Goal: Information Seeking & Learning: Learn about a topic

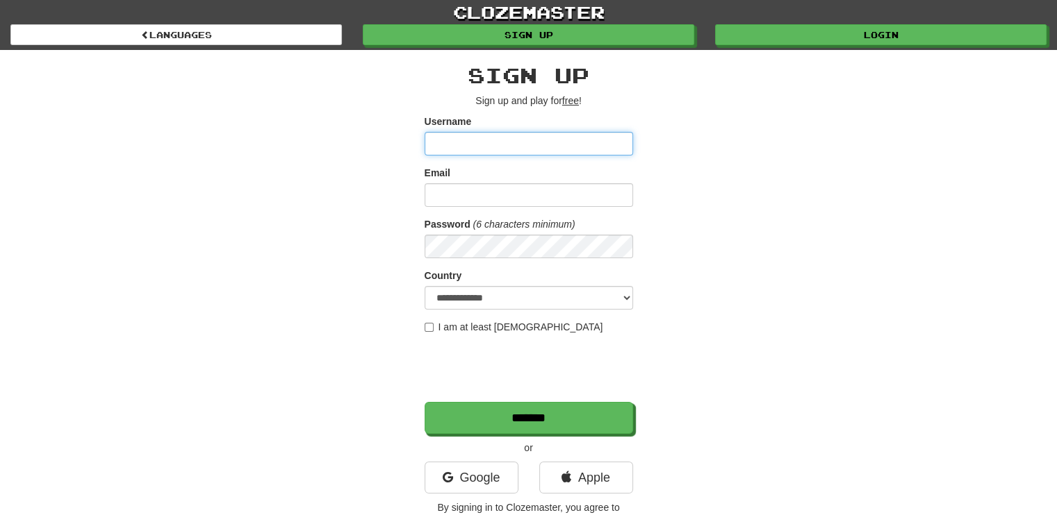
click at [521, 144] on input "Username" at bounding box center [528, 144] width 208 height 24
type input "*******"
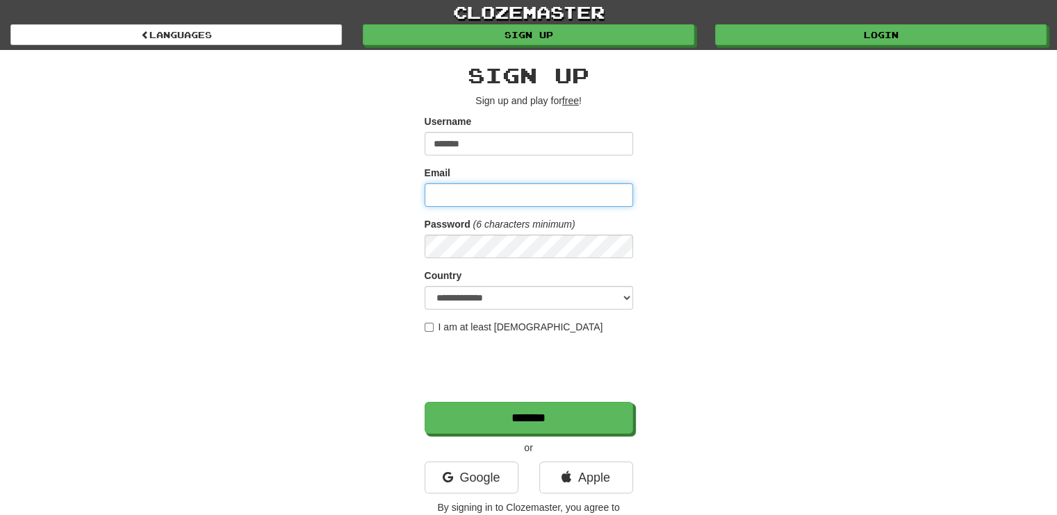
click at [496, 191] on input "Email" at bounding box center [528, 195] width 208 height 24
type input "**********"
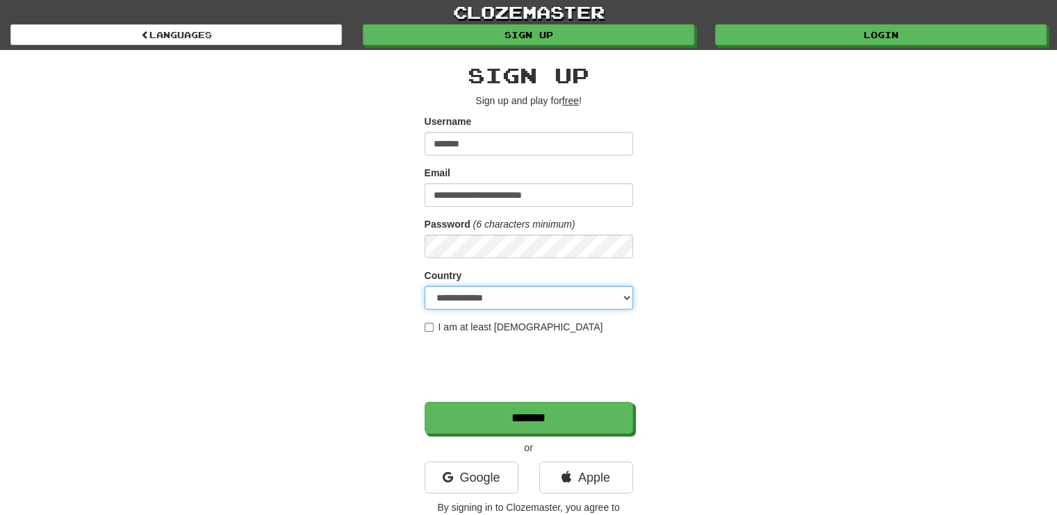
click at [499, 305] on select "**********" at bounding box center [528, 298] width 208 height 24
select select "**"
click at [424, 286] on select "**********" at bounding box center [528, 298] width 208 height 24
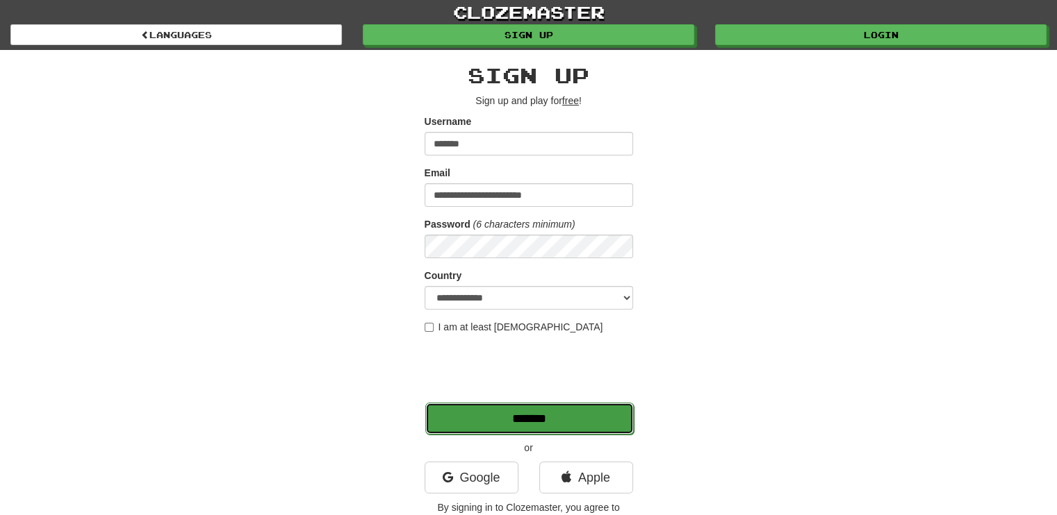
click at [478, 415] on input "*******" at bounding box center [529, 419] width 208 height 32
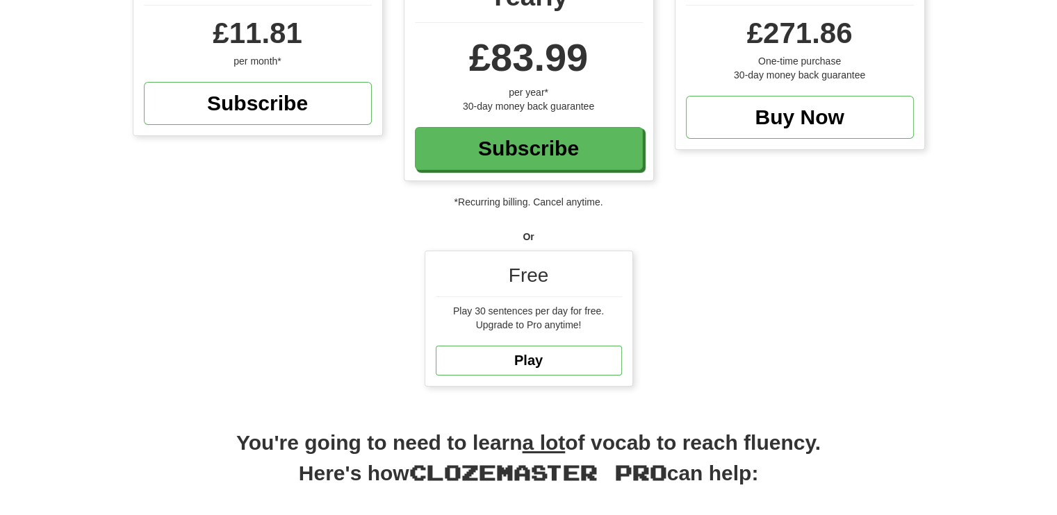
scroll to position [278, 0]
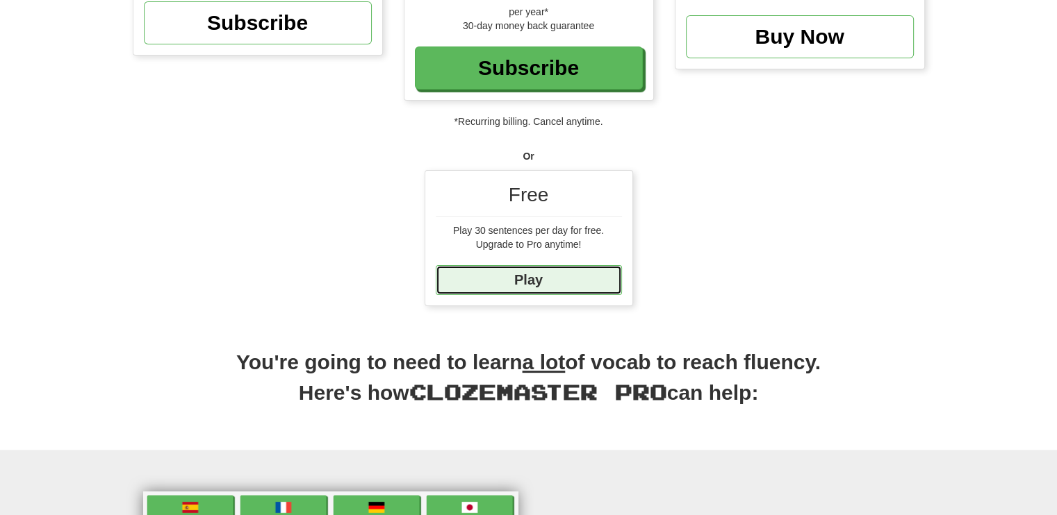
click at [578, 284] on link "Play" at bounding box center [529, 280] width 186 height 30
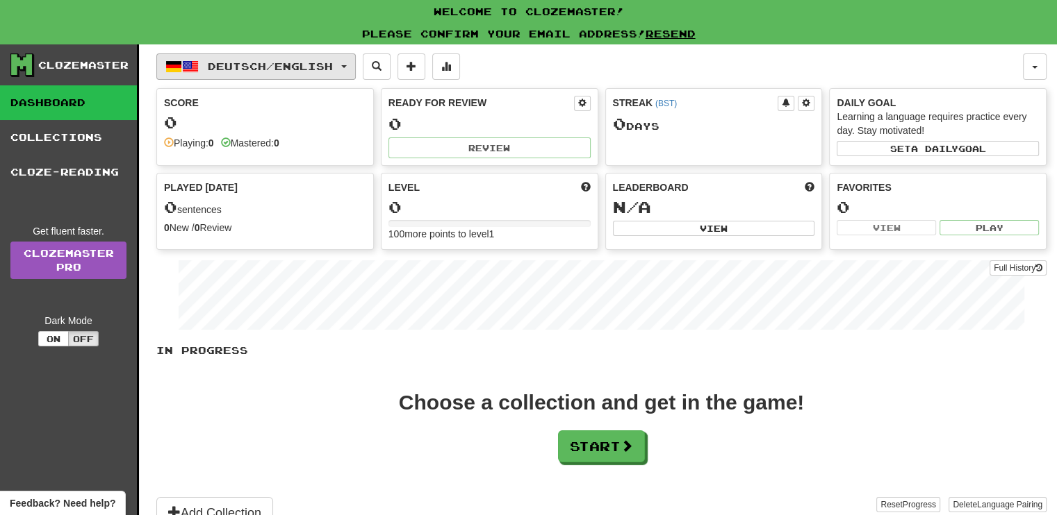
click at [240, 69] on span "Deutsch / English" at bounding box center [270, 66] width 125 height 12
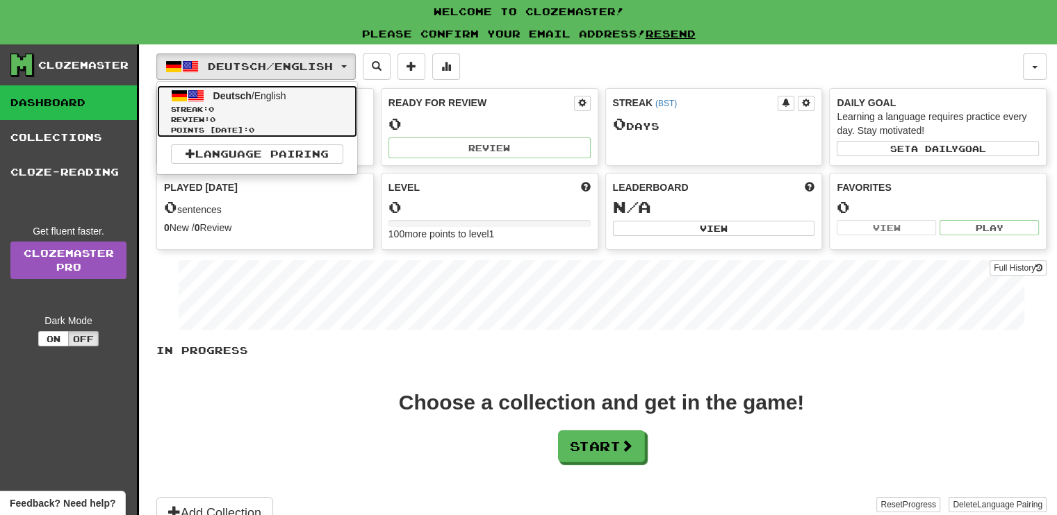
click at [260, 102] on link "Deutsch / English Streak: 0 Review: 0 Points [DATE]: 0" at bounding box center [257, 111] width 200 height 52
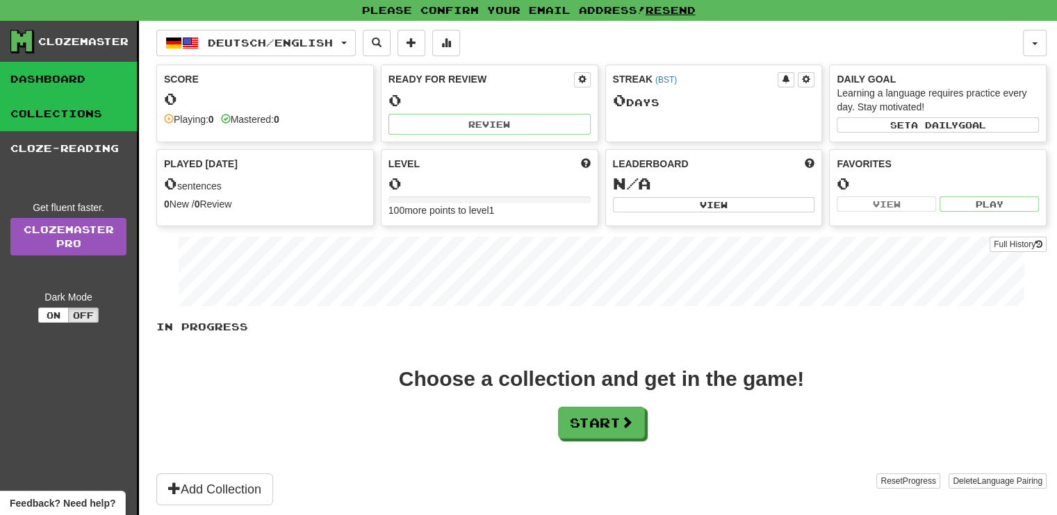
click at [67, 119] on link "Collections" at bounding box center [68, 114] width 137 height 35
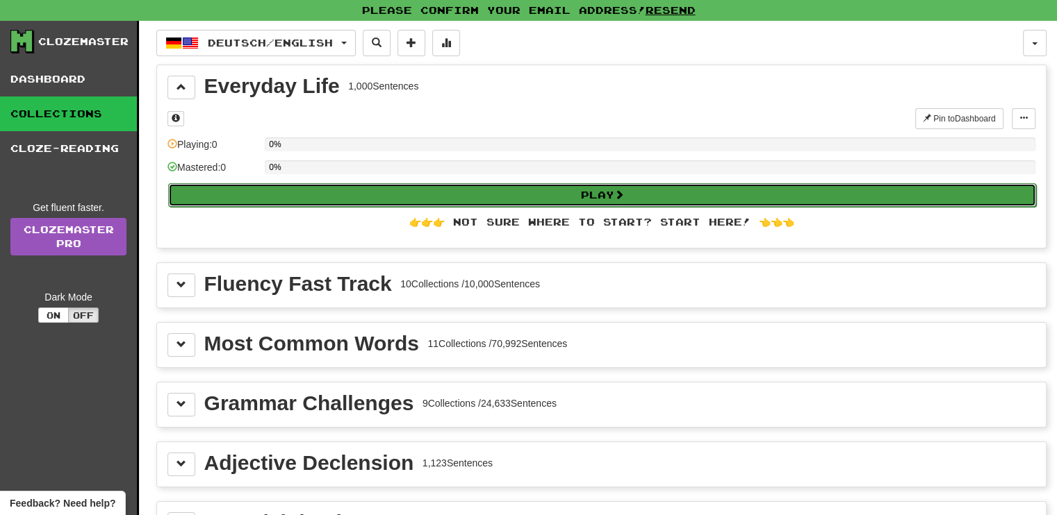
click at [554, 199] on button "Play" at bounding box center [602, 195] width 868 height 24
select select "**"
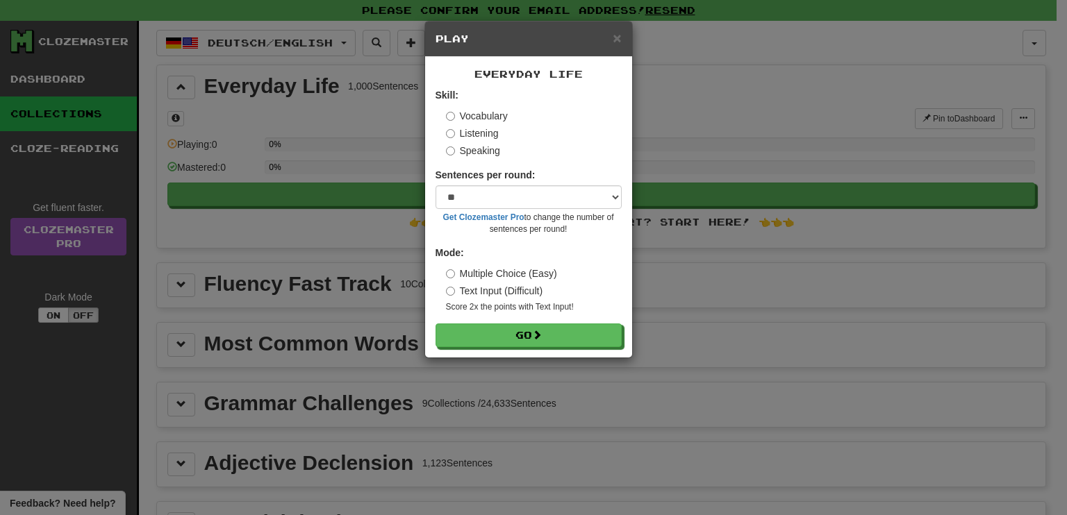
click at [495, 149] on label "Speaking" at bounding box center [473, 151] width 54 height 14
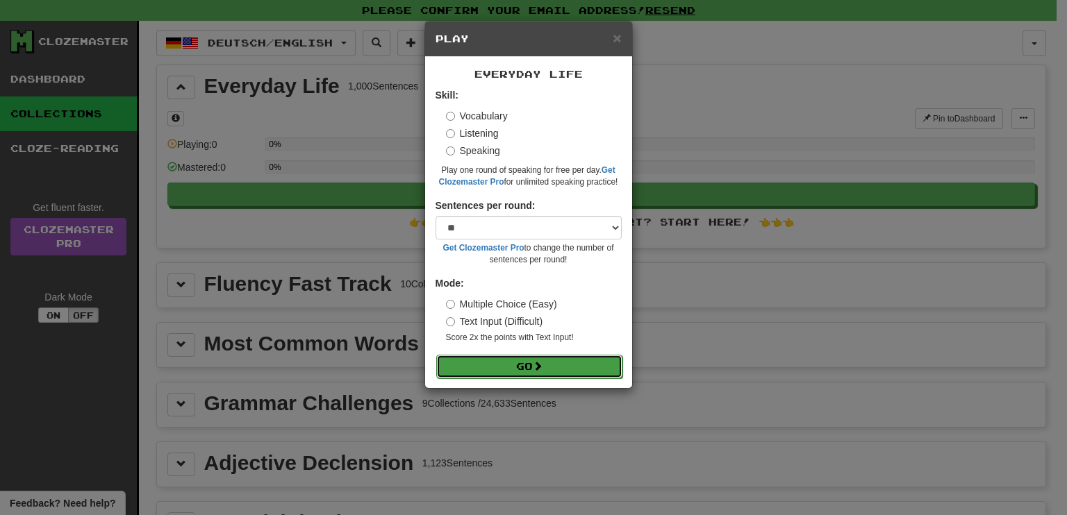
click at [569, 374] on button "Go" at bounding box center [529, 367] width 186 height 24
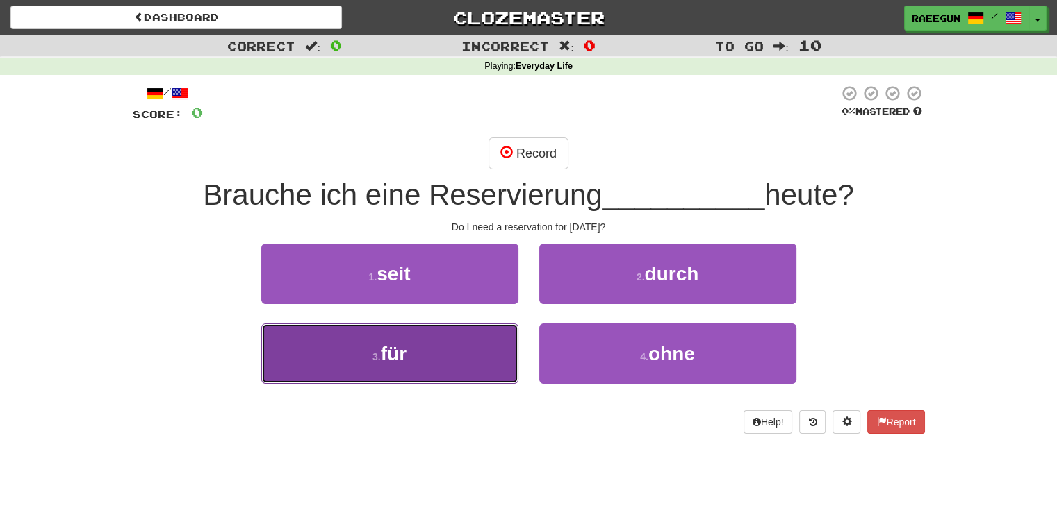
click at [427, 359] on button "3 . für" at bounding box center [389, 354] width 257 height 60
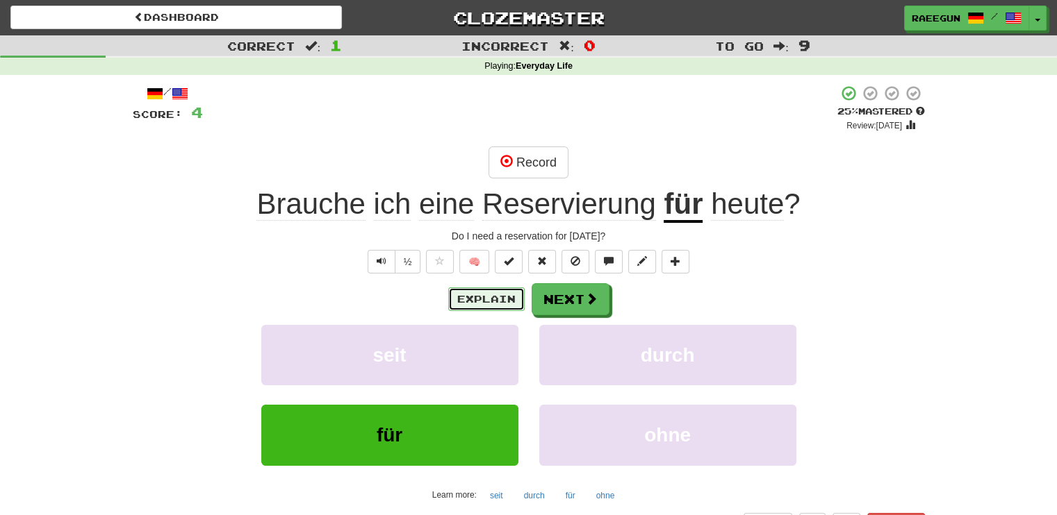
click at [497, 294] on button "Explain" at bounding box center [486, 300] width 76 height 24
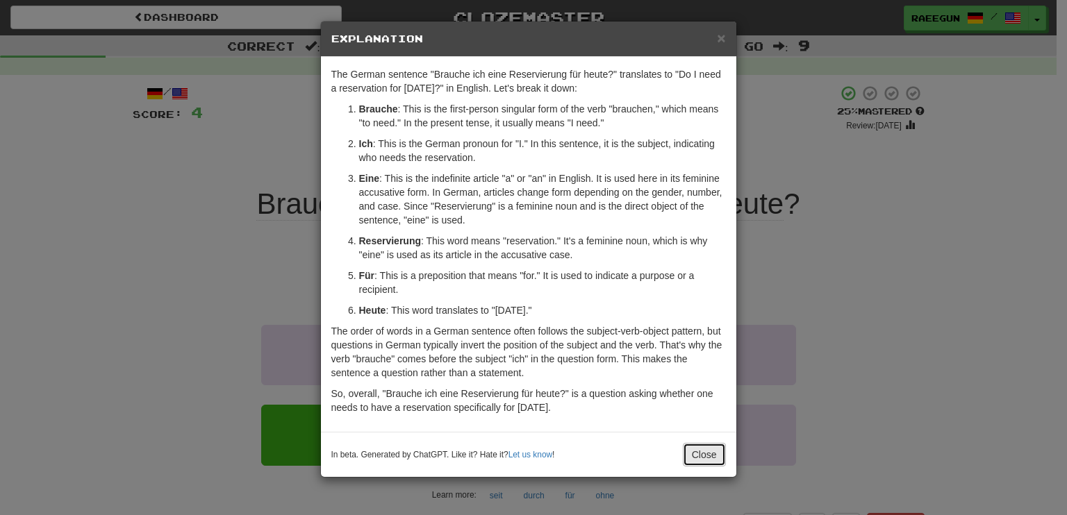
click at [706, 455] on button "Close" at bounding box center [704, 455] width 43 height 24
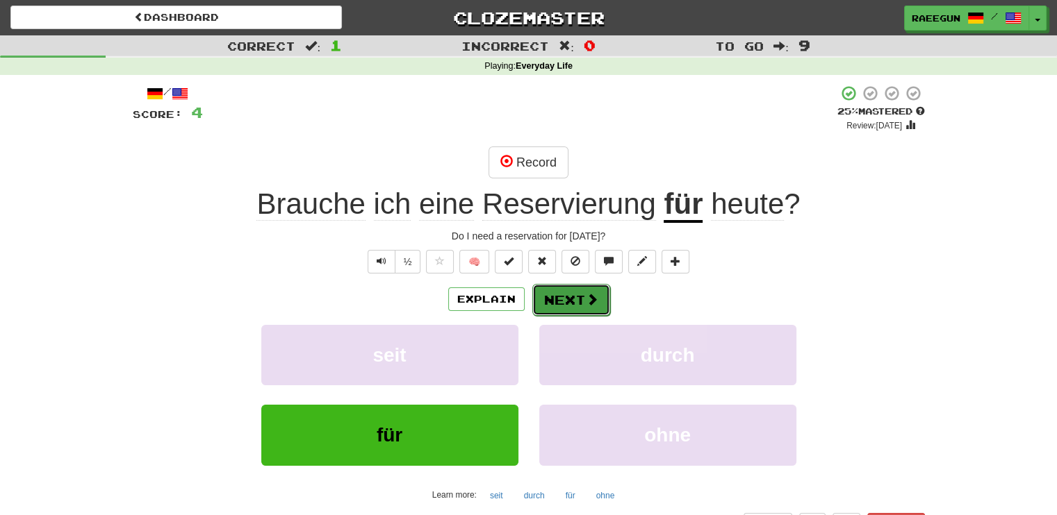
click at [599, 294] on button "Next" at bounding box center [571, 300] width 78 height 32
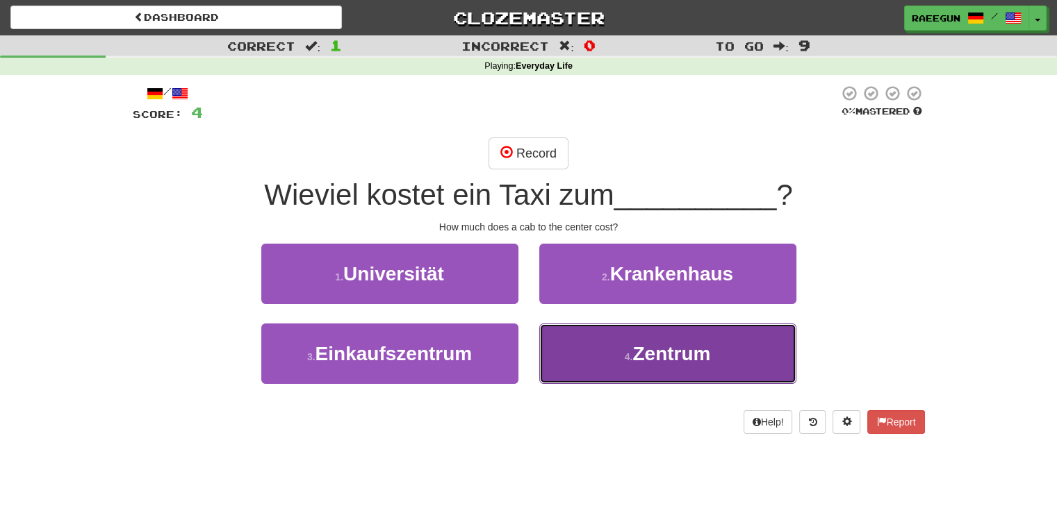
click at [667, 351] on span "Zentrum" at bounding box center [671, 354] width 78 height 22
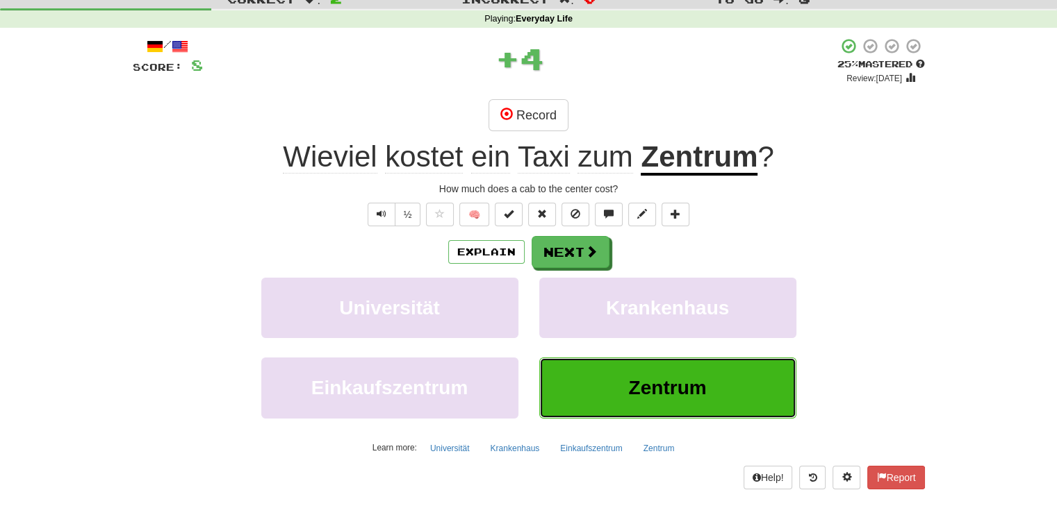
scroll to position [69, 0]
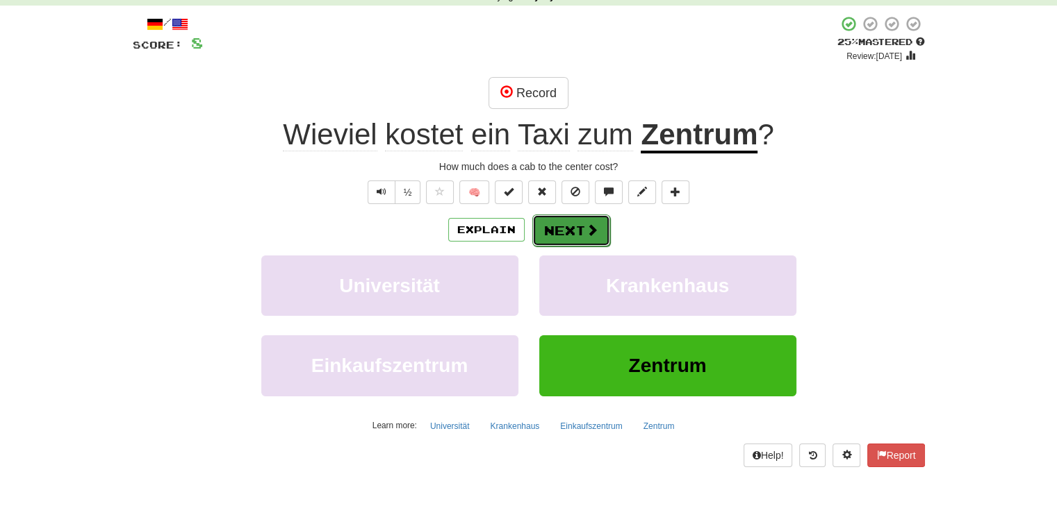
click at [578, 227] on button "Next" at bounding box center [571, 231] width 78 height 32
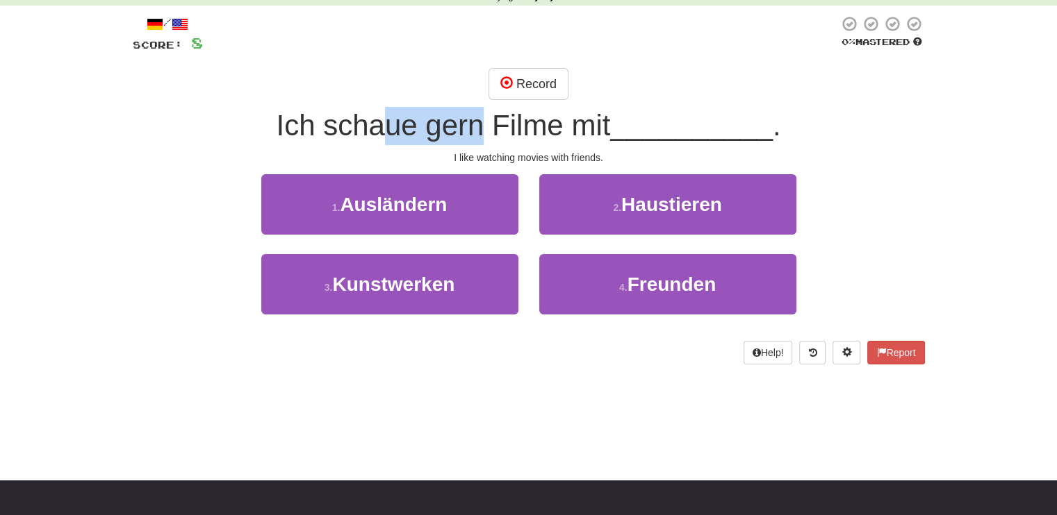
drag, startPoint x: 388, startPoint y: 127, endPoint x: 481, endPoint y: 135, distance: 93.4
click at [481, 135] on span "Ich schaue gern Filme mit" at bounding box center [443, 125] width 334 height 33
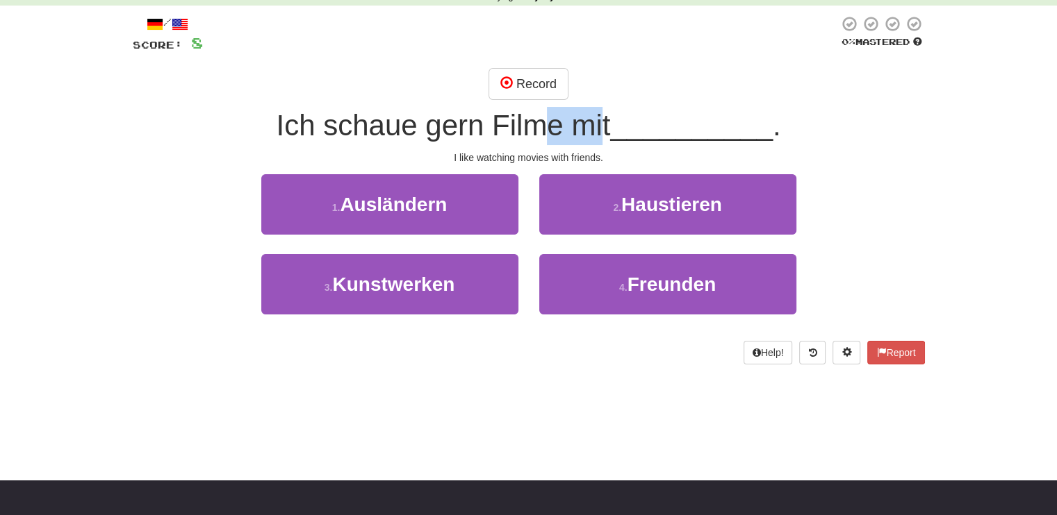
drag, startPoint x: 533, startPoint y: 135, endPoint x: 595, endPoint y: 137, distance: 62.5
click at [595, 137] on span "Ich schaue gern Filme mit" at bounding box center [443, 125] width 334 height 33
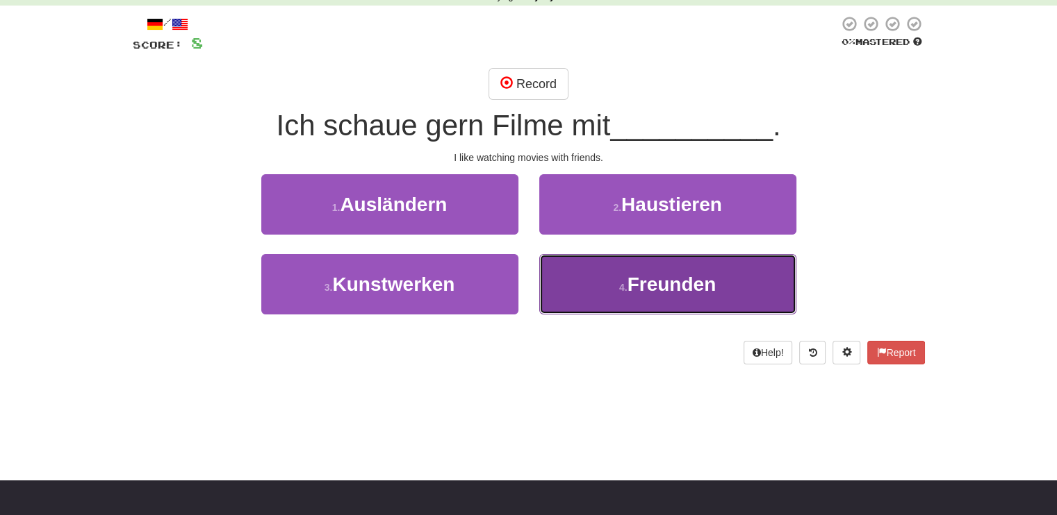
click at [650, 281] on span "Freunden" at bounding box center [671, 285] width 89 height 22
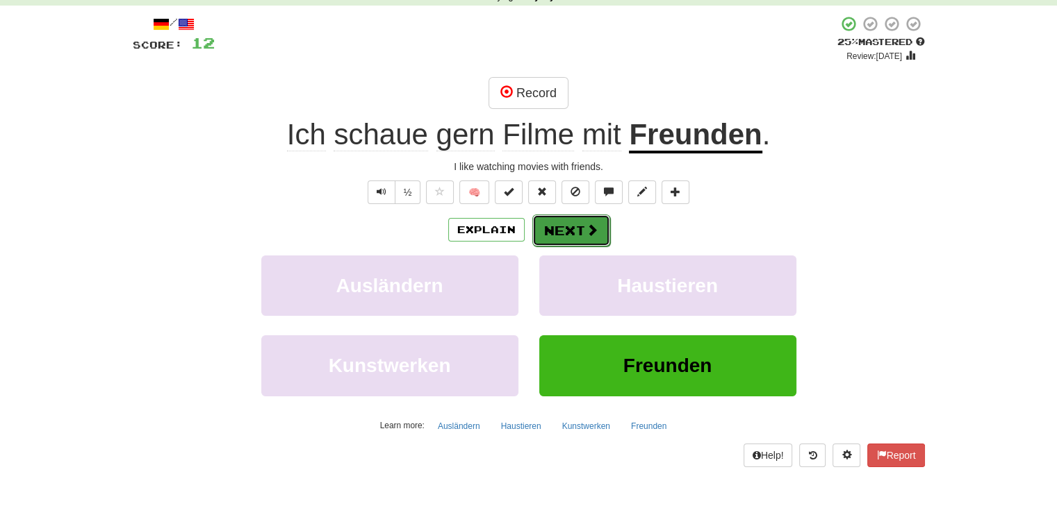
click at [595, 231] on span at bounding box center [592, 230] width 13 height 13
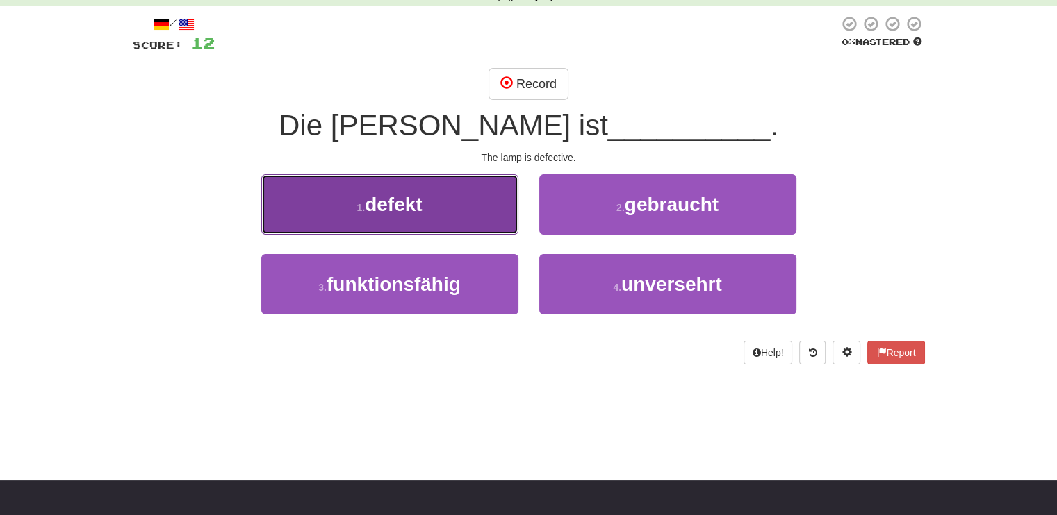
click at [481, 202] on button "1 . defekt" at bounding box center [389, 204] width 257 height 60
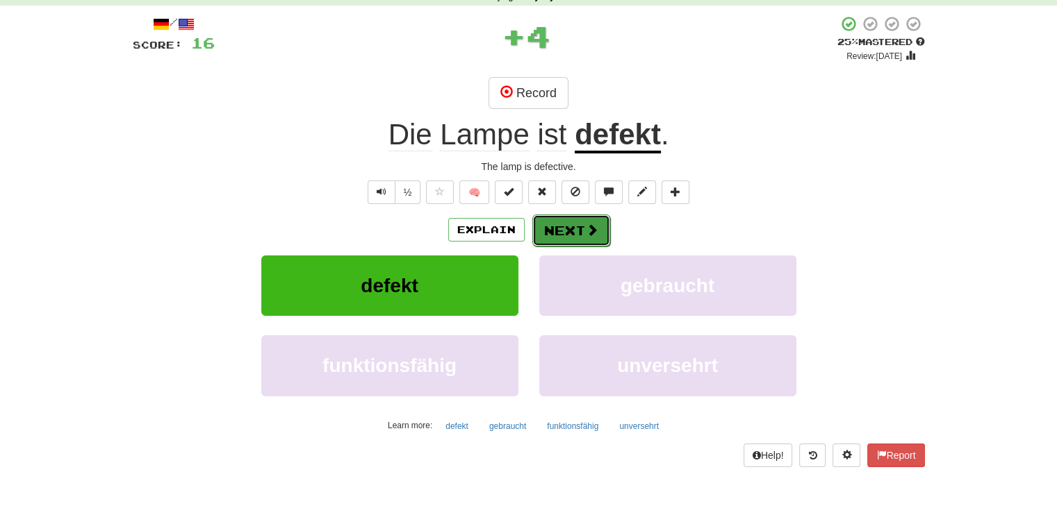
click at [572, 239] on button "Next" at bounding box center [571, 231] width 78 height 32
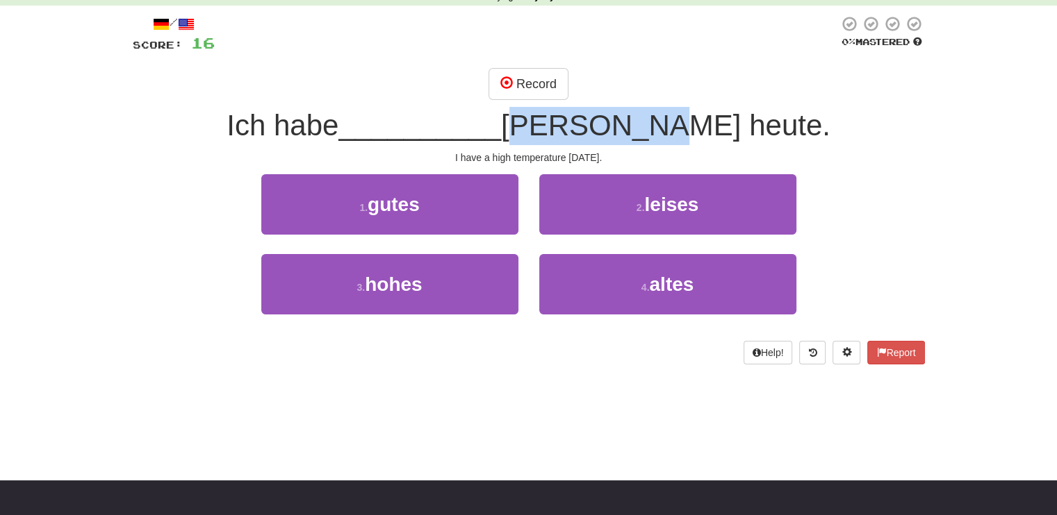
drag, startPoint x: 590, startPoint y: 124, endPoint x: 718, endPoint y: 135, distance: 127.5
click at [718, 135] on span "Fieber heute." at bounding box center [665, 125] width 329 height 33
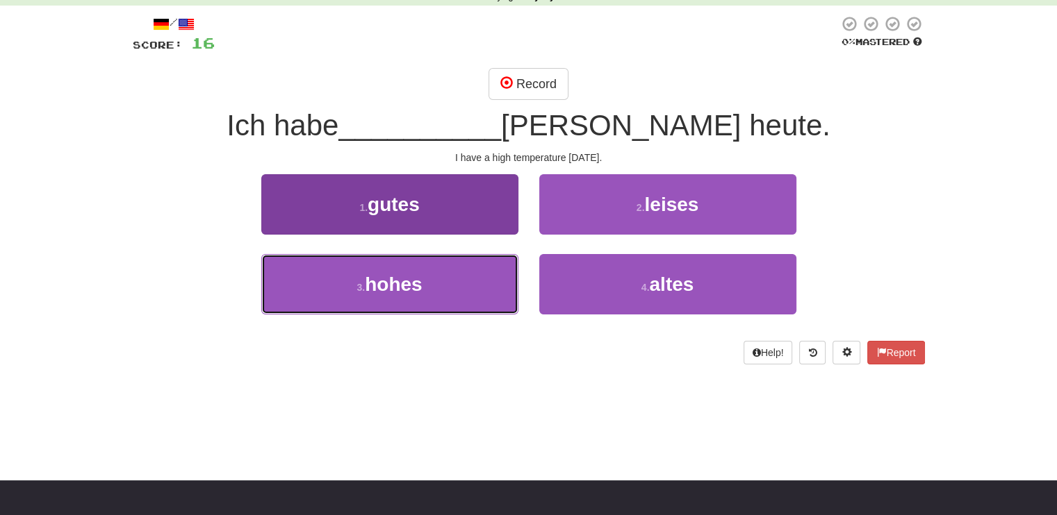
click at [454, 289] on button "3 . hohes" at bounding box center [389, 284] width 257 height 60
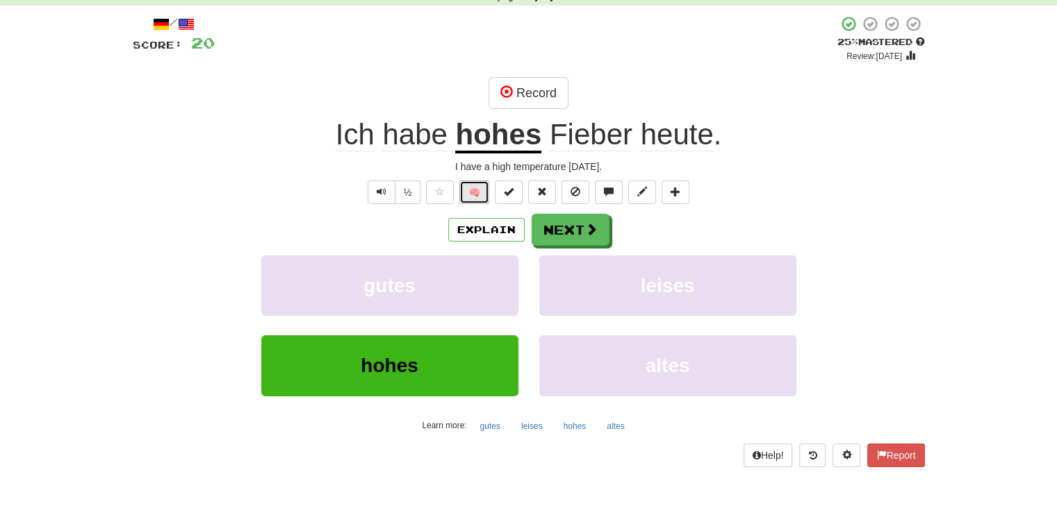
click at [474, 195] on button "🧠" at bounding box center [474, 193] width 30 height 24
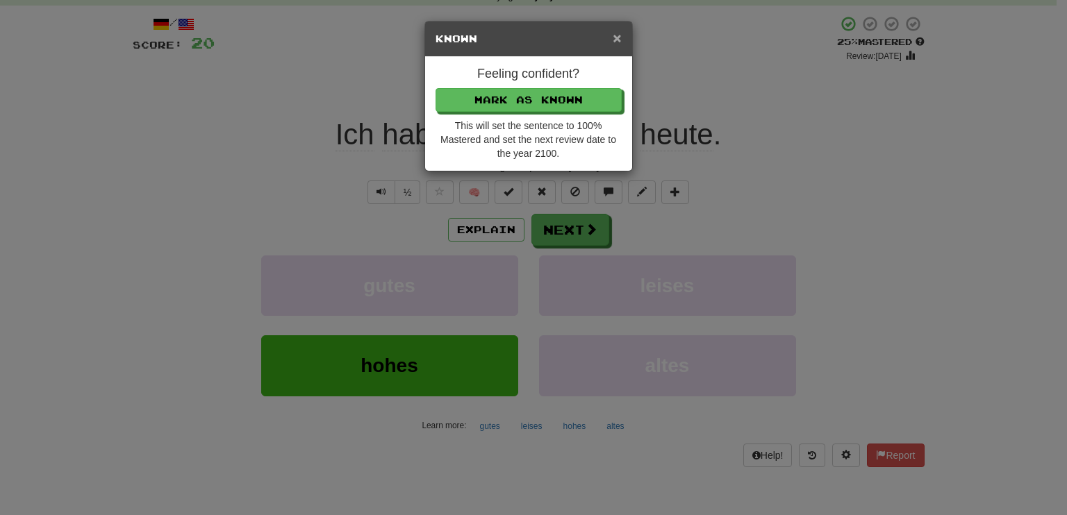
click at [618, 39] on span "×" at bounding box center [617, 38] width 8 height 16
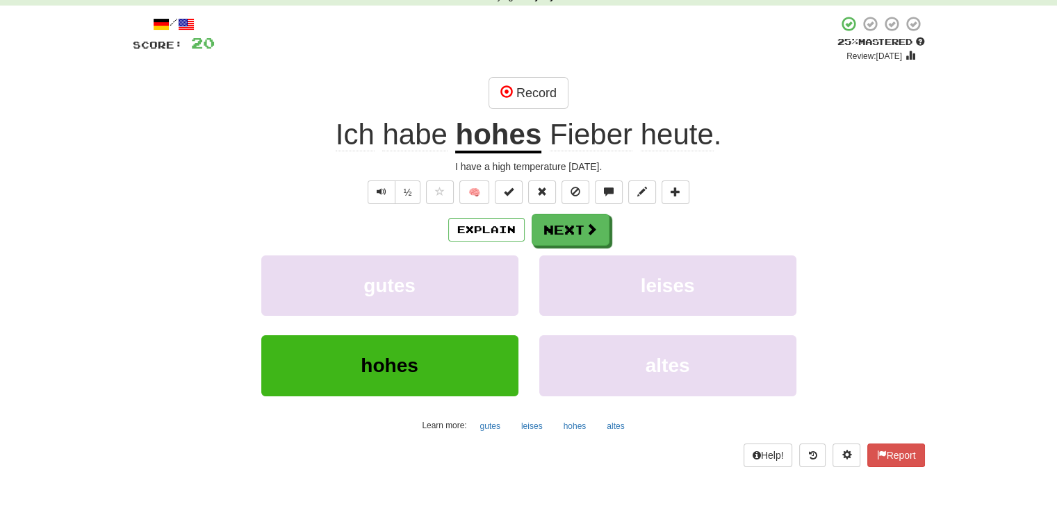
click at [342, 213] on div "/ Score: 20 + 4 25 % Mastered Review: 2025-08-21 Record Ich habe hohes Fieber h…" at bounding box center [529, 241] width 792 height 452
click at [481, 226] on button "Explain" at bounding box center [486, 230] width 76 height 24
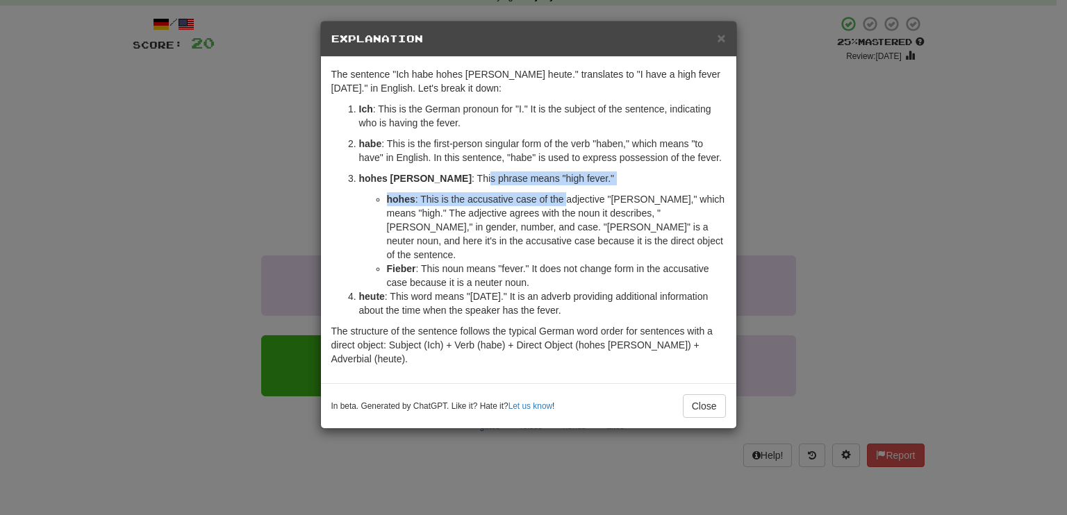
drag, startPoint x: 438, startPoint y: 183, endPoint x: 567, endPoint y: 199, distance: 130.3
click at [567, 199] on li "hohes Fieber : This phrase means "high fever." hohes : This is the accusative c…" at bounding box center [542, 231] width 367 height 118
click at [567, 199] on li "hohes : This is the accusative case of the adjective "hoch," which means "high.…" at bounding box center [556, 226] width 339 height 69
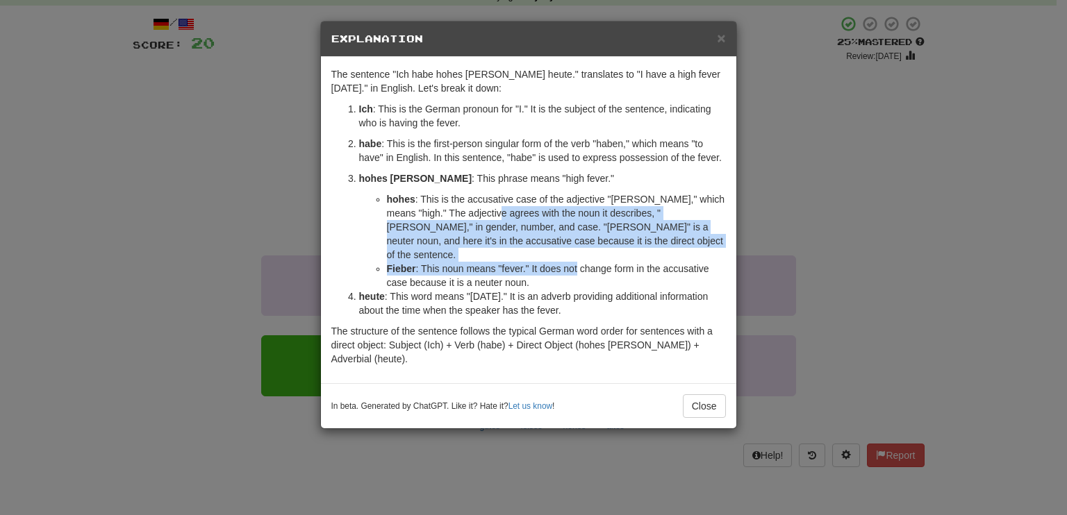
drag, startPoint x: 509, startPoint y: 211, endPoint x: 577, endPoint y: 251, distance: 79.1
click at [577, 251] on ul "hohes : This is the accusative case of the adjective "hoch," which means "high.…" at bounding box center [542, 240] width 367 height 97
click at [577, 262] on li "Fieber : This noun means "fever." It does not change form in the accusative cas…" at bounding box center [556, 276] width 339 height 28
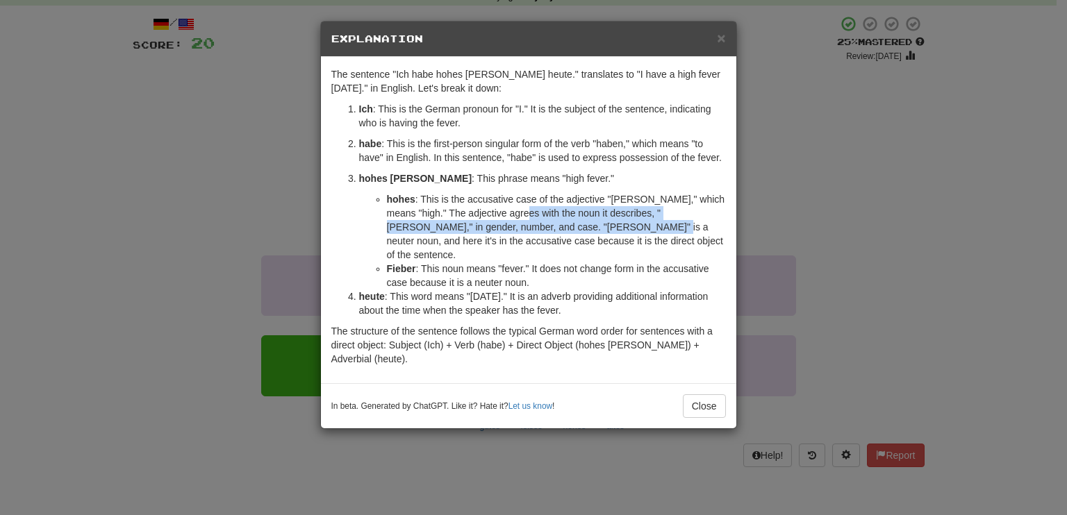
drag, startPoint x: 606, startPoint y: 233, endPoint x: 535, endPoint y: 216, distance: 72.8
click at [535, 216] on li "hohes : This is the accusative case of the adjective "hoch," which means "high.…" at bounding box center [556, 226] width 339 height 69
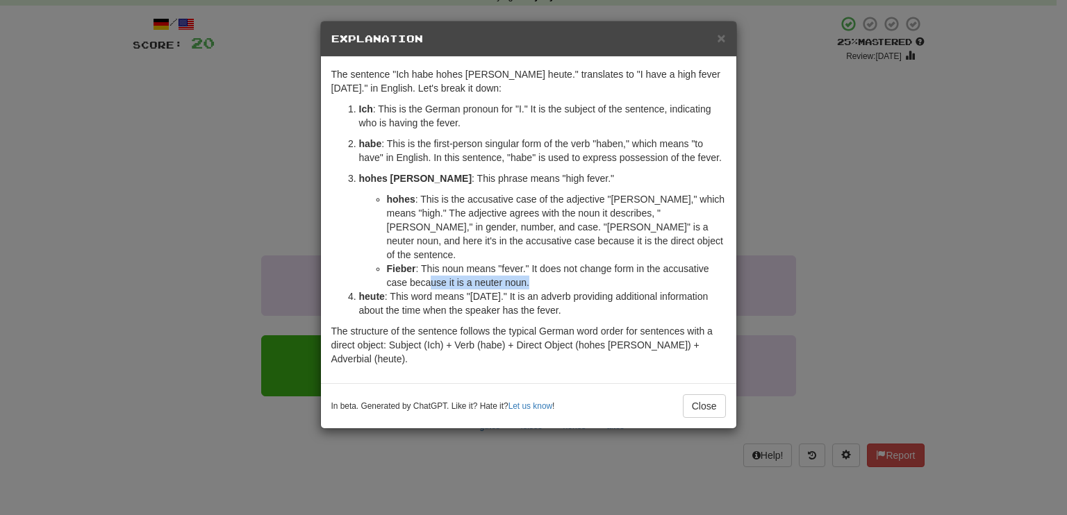
drag, startPoint x: 472, startPoint y: 253, endPoint x: 558, endPoint y: 268, distance: 86.8
click at [558, 268] on li "Fieber : This noun means "fever." It does not change form in the accusative cas…" at bounding box center [556, 276] width 339 height 28
click at [709, 395] on button "Close" at bounding box center [704, 407] width 43 height 24
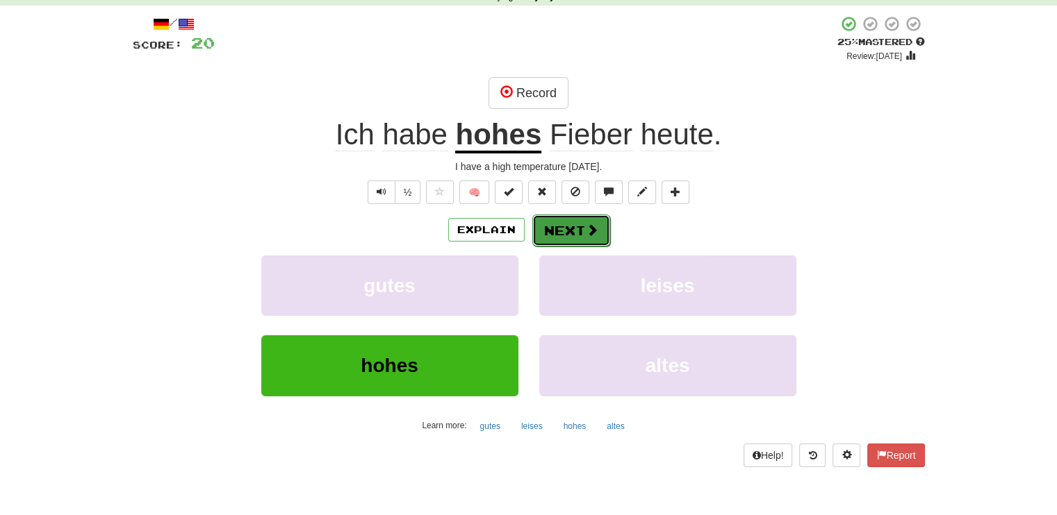
click at [570, 240] on button "Next" at bounding box center [571, 231] width 78 height 32
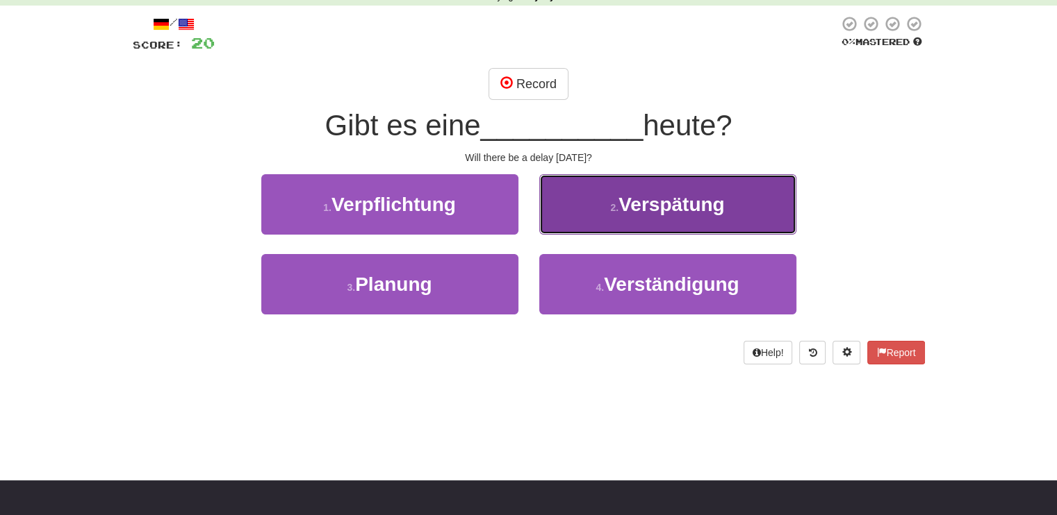
click at [724, 229] on button "2 . Verspätung" at bounding box center [667, 204] width 257 height 60
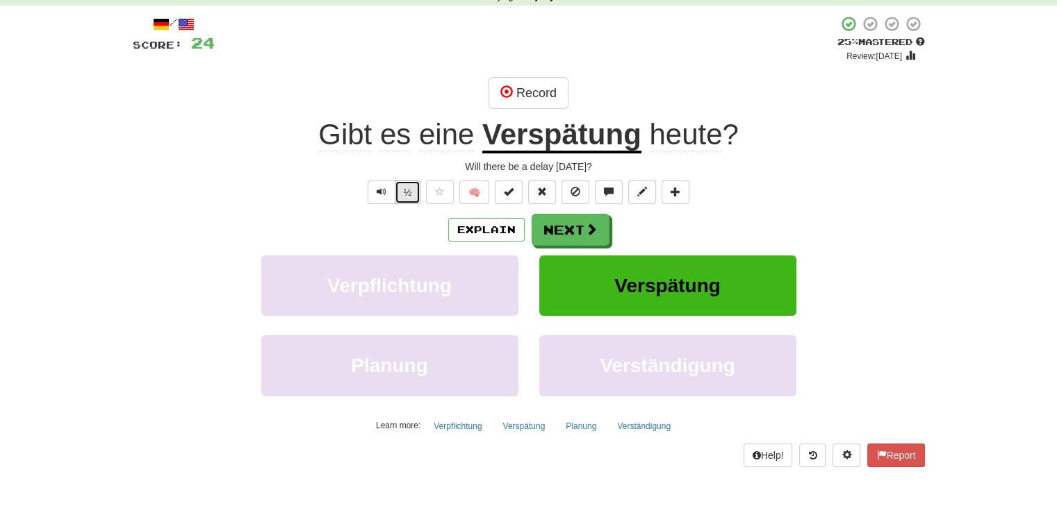
click at [407, 197] on button "½" at bounding box center [408, 193] width 26 height 24
click at [405, 199] on button "½" at bounding box center [408, 193] width 26 height 24
click at [417, 220] on div "Explain Next" at bounding box center [529, 230] width 792 height 32
click at [374, 192] on button "Text-to-speech controls" at bounding box center [381, 193] width 28 height 24
click at [376, 193] on span "Text-to-speech controls" at bounding box center [381, 192] width 10 height 10
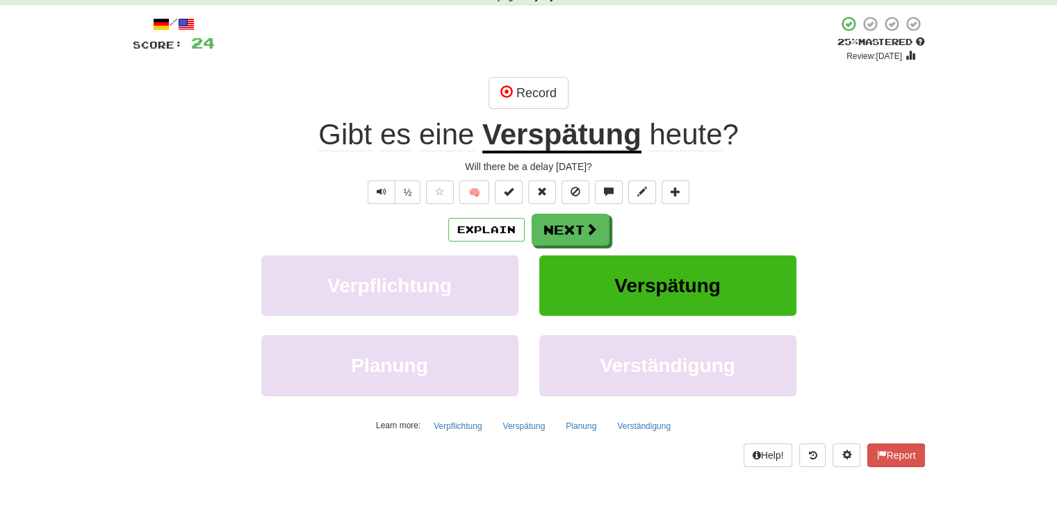
click at [383, 210] on div "/ Score: 24 + 4 25 % Mastered Review: 2025-08-21 Record Gibt es eine Verspätung…" at bounding box center [529, 241] width 792 height 452
click at [378, 193] on span "Text-to-speech controls" at bounding box center [381, 192] width 10 height 10
click at [492, 232] on button "Explain" at bounding box center [486, 230] width 76 height 24
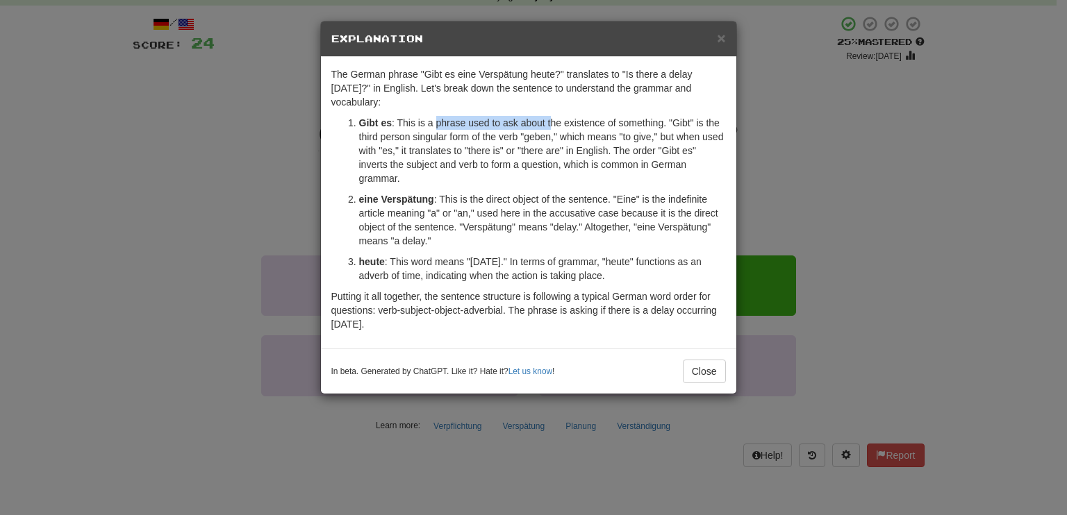
drag, startPoint x: 436, startPoint y: 122, endPoint x: 551, endPoint y: 127, distance: 115.4
click at [551, 127] on p "Gibt es : This is a phrase used to ask about the existence of something. "Gibt"…" at bounding box center [542, 150] width 367 height 69
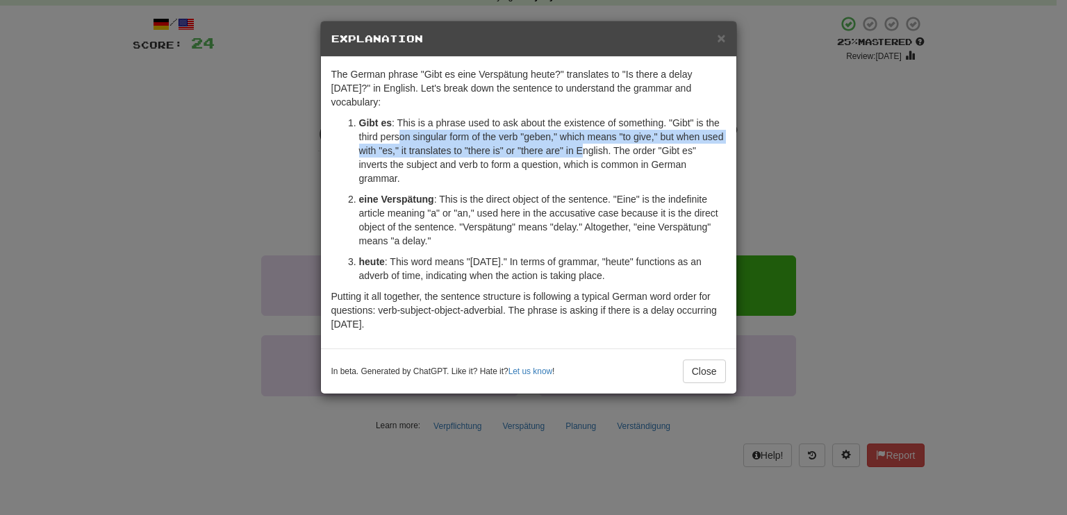
drag, startPoint x: 397, startPoint y: 131, endPoint x: 581, endPoint y: 151, distance: 185.9
click at [581, 151] on p "Gibt es : This is a phrase used to ask about the existence of something. "Gibt"…" at bounding box center [542, 150] width 367 height 69
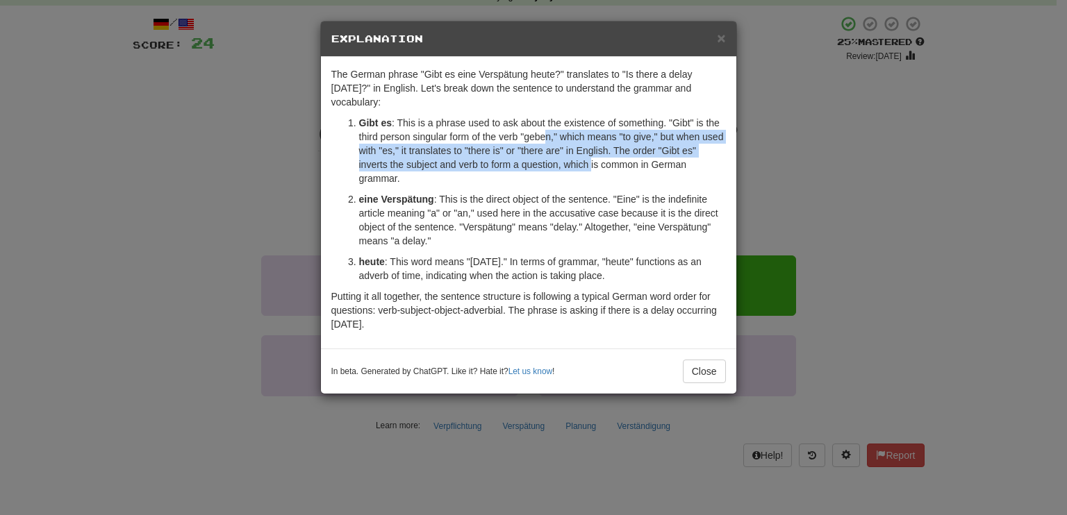
drag, startPoint x: 590, startPoint y: 165, endPoint x: 547, endPoint y: 138, distance: 50.5
click at [547, 138] on p "Gibt es : This is a phrase used to ask about the existence of something. "Gibt"…" at bounding box center [542, 150] width 367 height 69
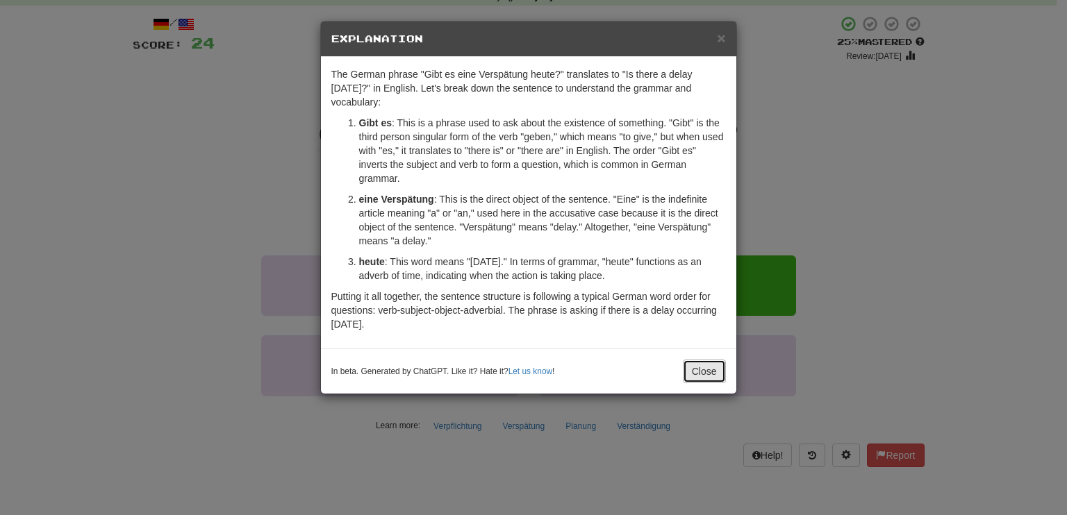
click at [700, 372] on button "Close" at bounding box center [704, 372] width 43 height 24
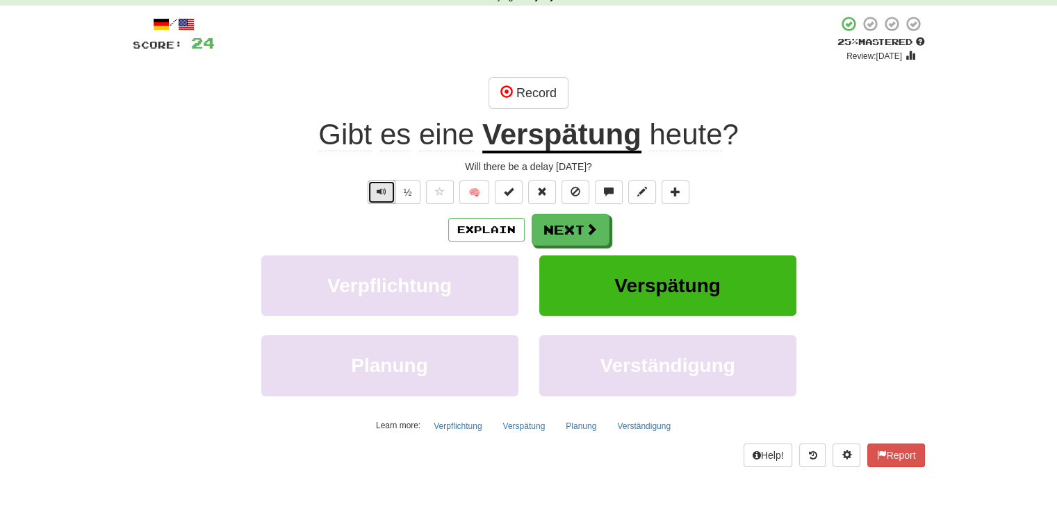
click at [390, 188] on button "Text-to-speech controls" at bounding box center [381, 193] width 28 height 24
click at [417, 199] on button "½" at bounding box center [408, 193] width 26 height 24
click at [571, 231] on button "Next" at bounding box center [571, 231] width 78 height 32
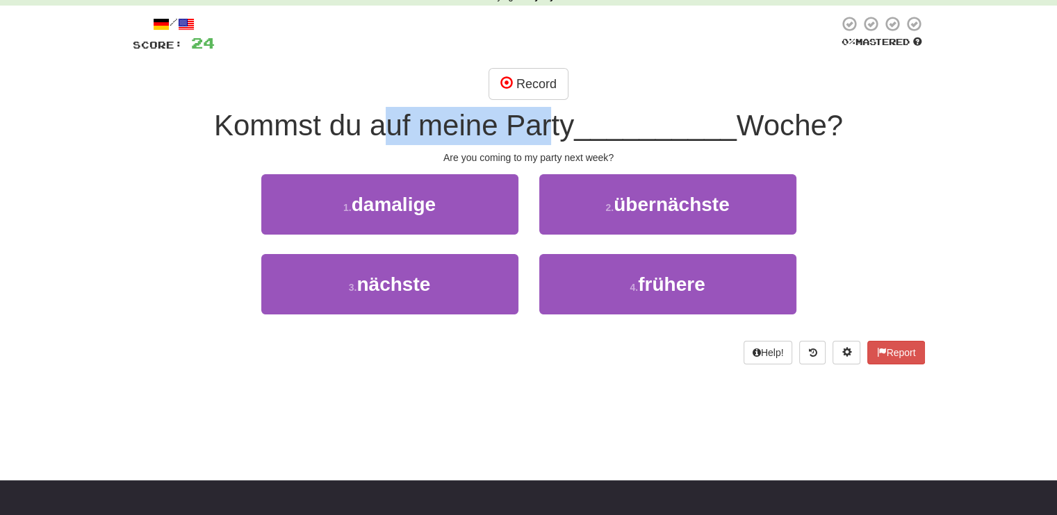
drag, startPoint x: 380, startPoint y: 127, endPoint x: 542, endPoint y: 128, distance: 161.9
click at [542, 128] on span "Kommst du auf meine Party" at bounding box center [394, 125] width 360 height 33
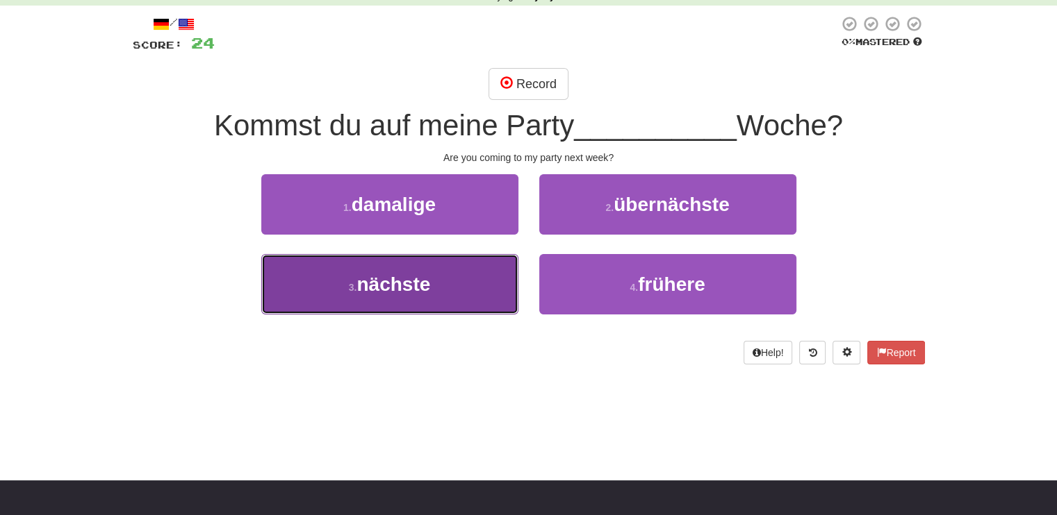
click at [391, 297] on button "3 . nächste" at bounding box center [389, 284] width 257 height 60
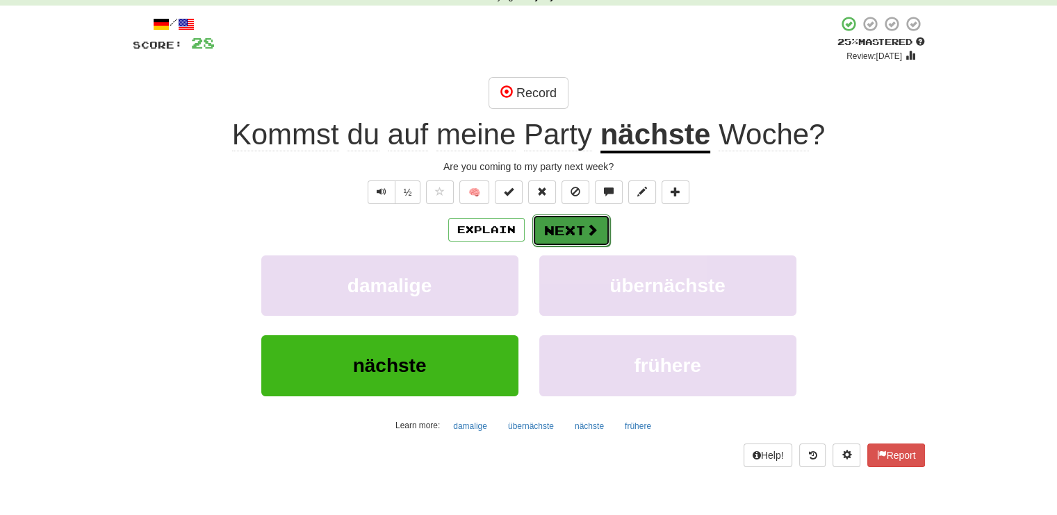
click at [580, 230] on button "Next" at bounding box center [571, 231] width 78 height 32
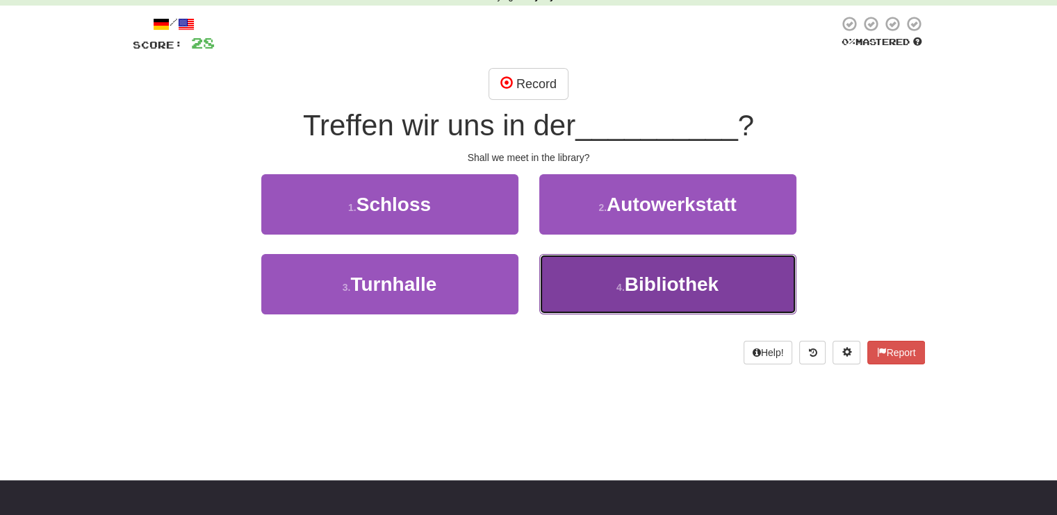
click at [647, 302] on button "4 . Bibliothek" at bounding box center [667, 284] width 257 height 60
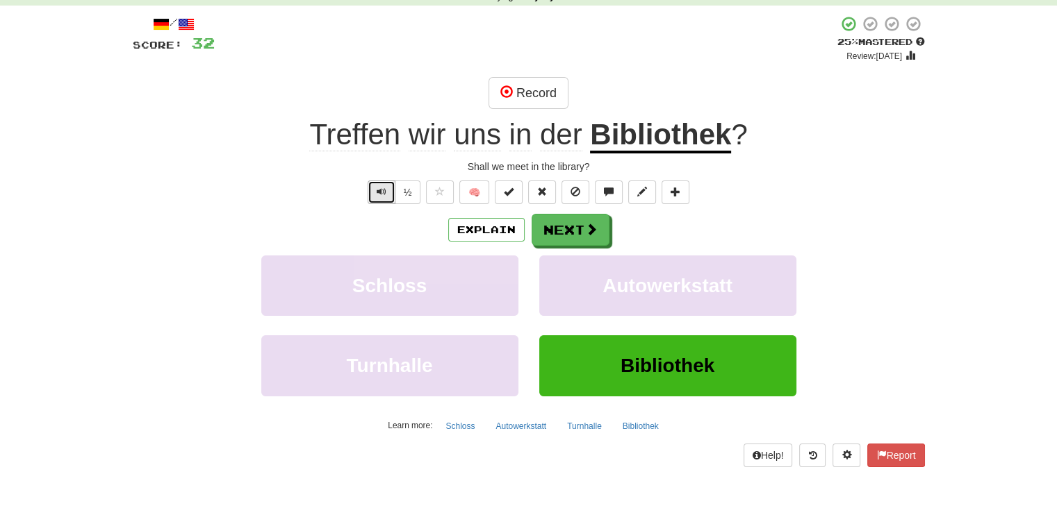
click at [381, 194] on span "Text-to-speech controls" at bounding box center [381, 192] width 10 height 10
click at [408, 194] on button "½" at bounding box center [408, 193] width 26 height 24
click at [477, 217] on div "Explain Next" at bounding box center [529, 230] width 792 height 32
click at [490, 233] on button "Explain" at bounding box center [486, 230] width 76 height 24
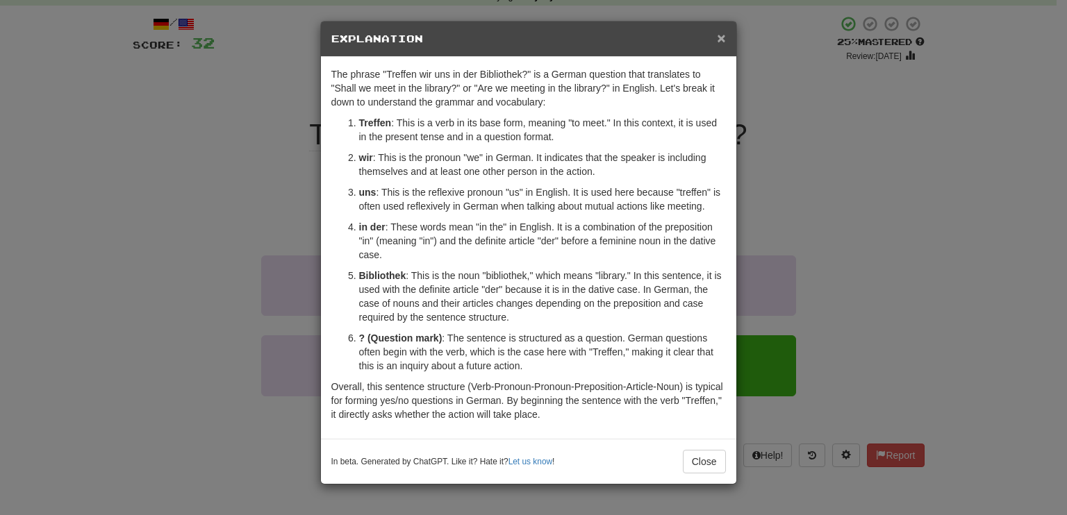
click at [723, 35] on span "×" at bounding box center [721, 38] width 8 height 16
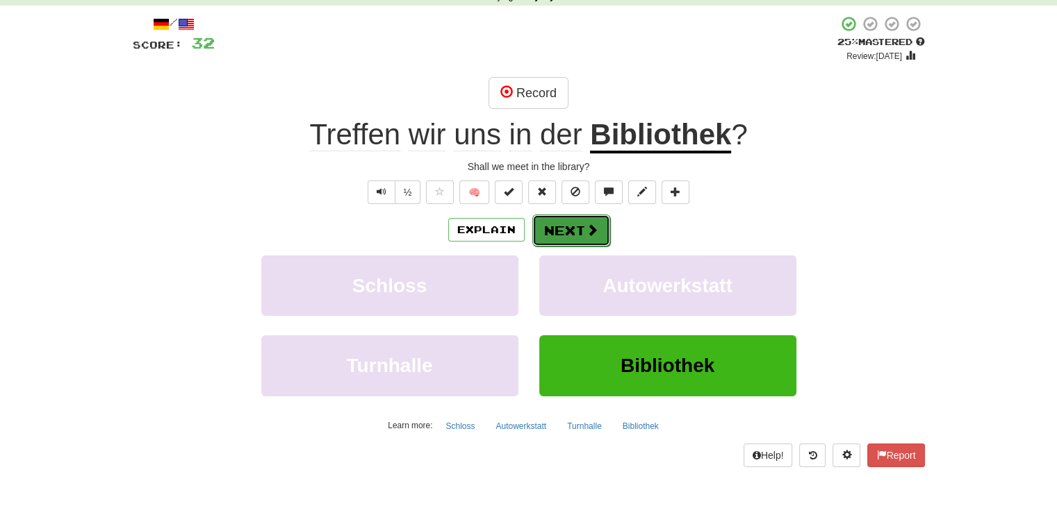
click at [599, 226] on button "Next" at bounding box center [571, 231] width 78 height 32
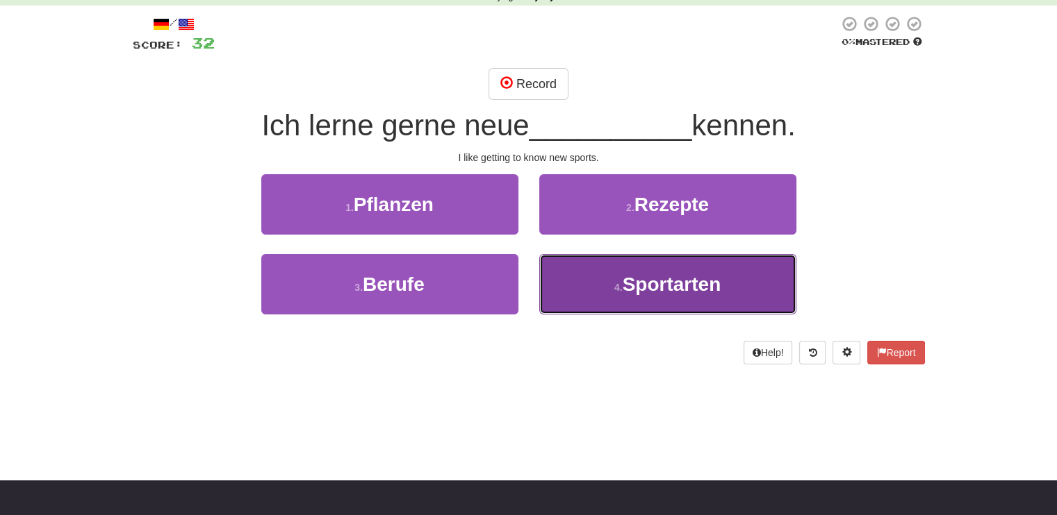
click at [700, 288] on span "Sportarten" at bounding box center [671, 285] width 99 height 22
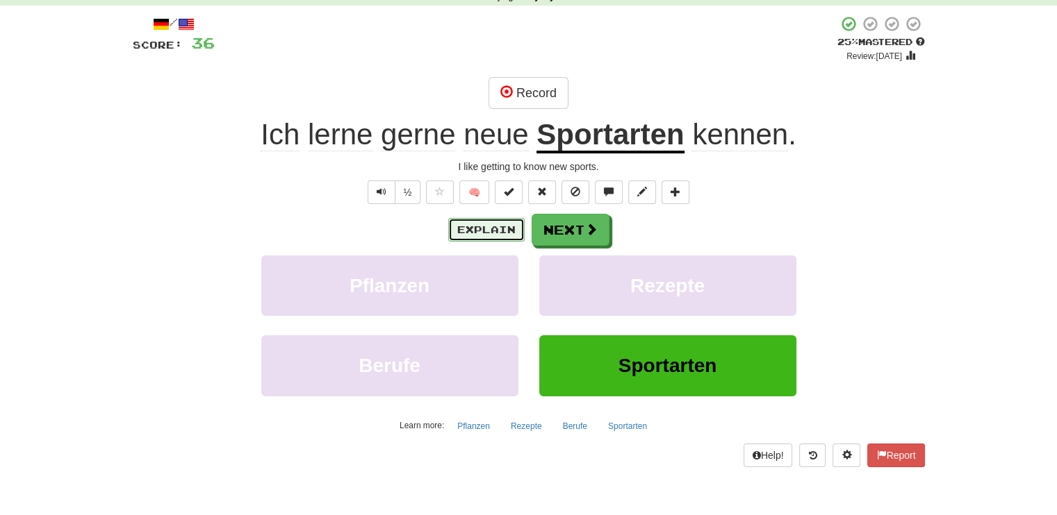
click at [476, 229] on button "Explain" at bounding box center [486, 230] width 76 height 24
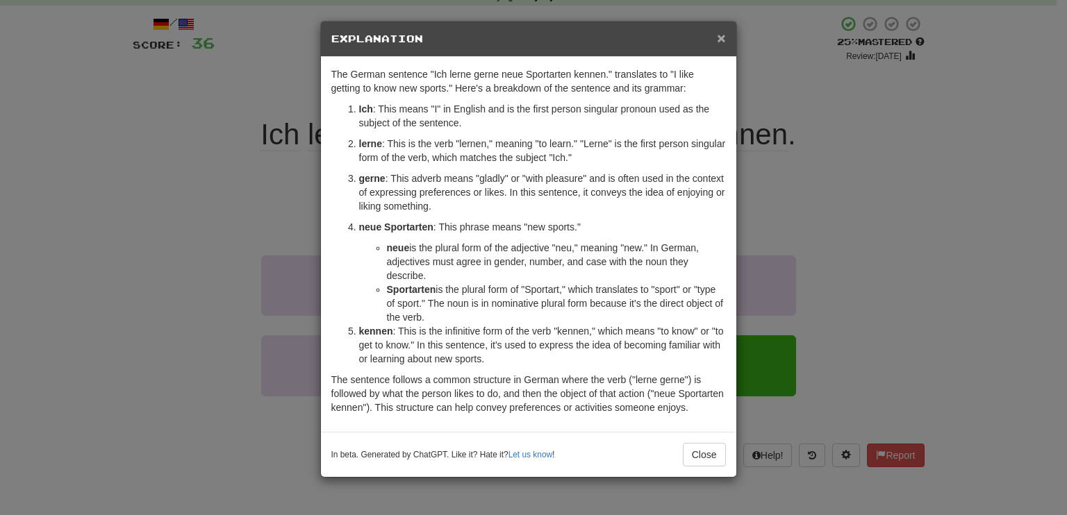
click at [722, 39] on span "×" at bounding box center [721, 38] width 8 height 16
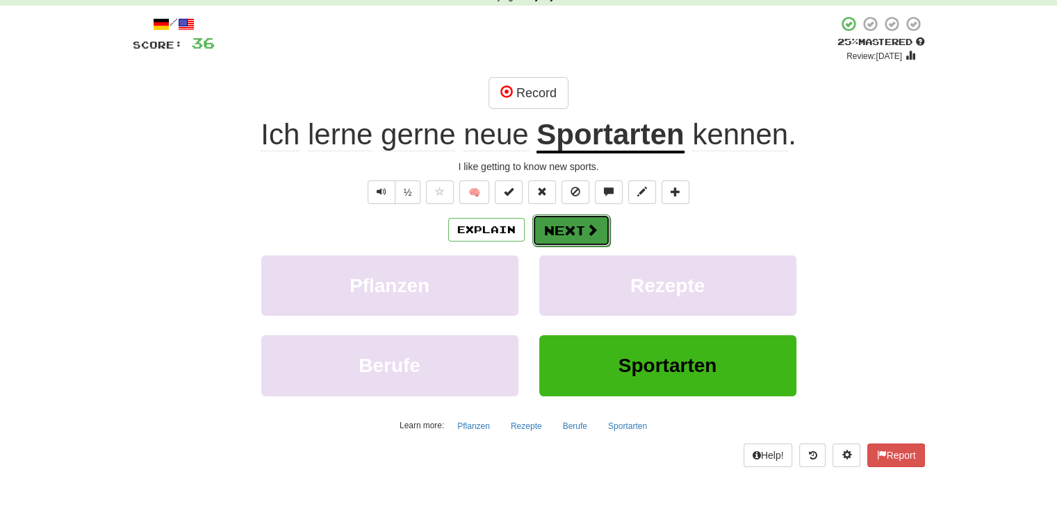
click at [581, 232] on button "Next" at bounding box center [571, 231] width 78 height 32
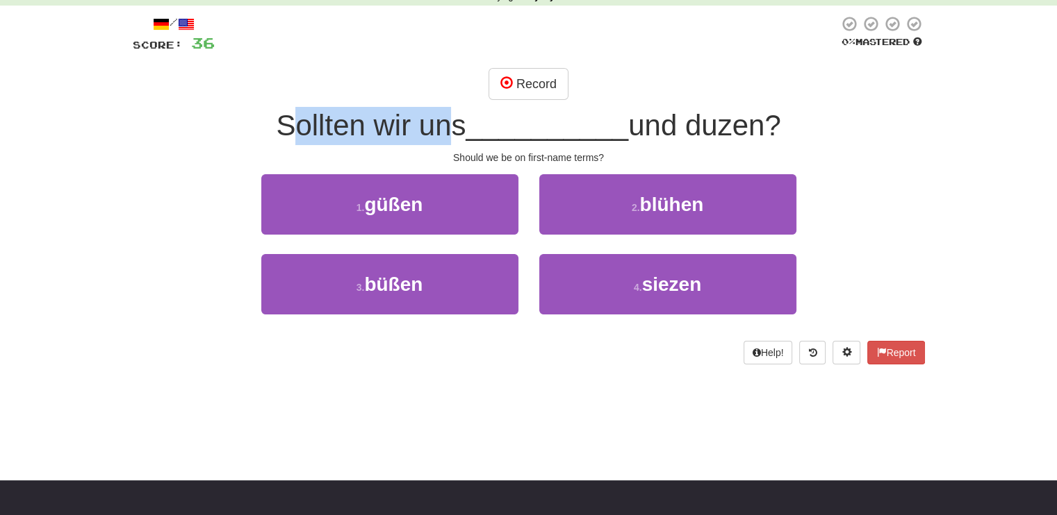
drag, startPoint x: 287, startPoint y: 124, endPoint x: 440, endPoint y: 142, distance: 153.9
click at [440, 142] on div "Sollten wir uns __________ und duzen?" at bounding box center [529, 126] width 792 height 38
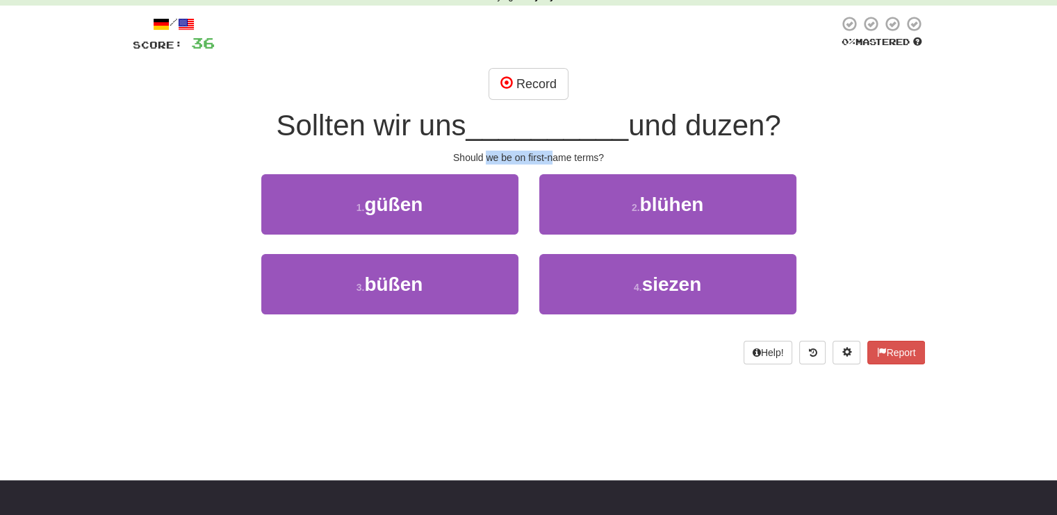
drag, startPoint x: 485, startPoint y: 154, endPoint x: 553, endPoint y: 156, distance: 68.1
click at [553, 156] on div "Should we be on first-name terms?" at bounding box center [529, 158] width 792 height 14
click at [759, 360] on button "Help!" at bounding box center [767, 353] width 49 height 24
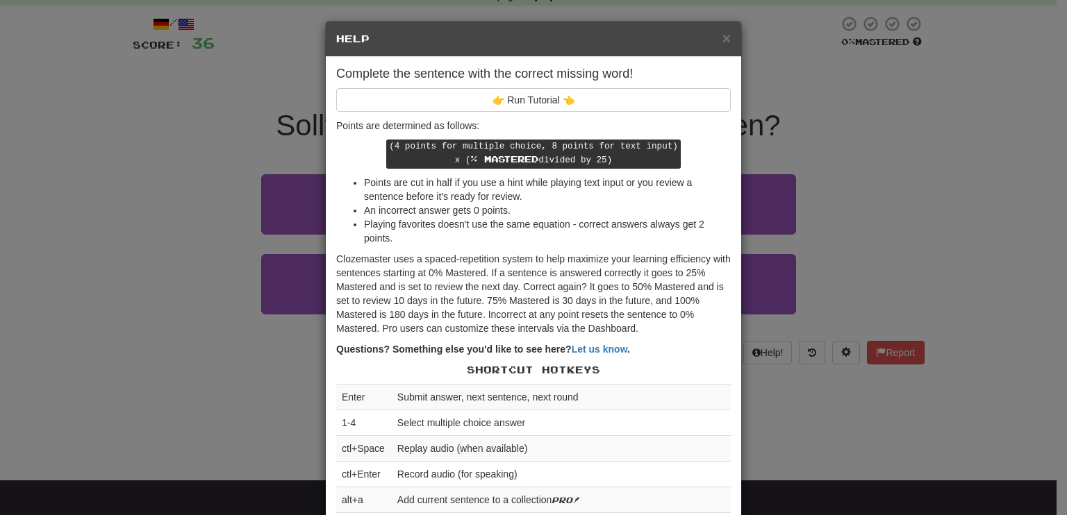
click at [928, 190] on div "× Help Complete the sentence with the correct missing word! 👉 Run Tutorial 👈 Po…" at bounding box center [533, 257] width 1067 height 515
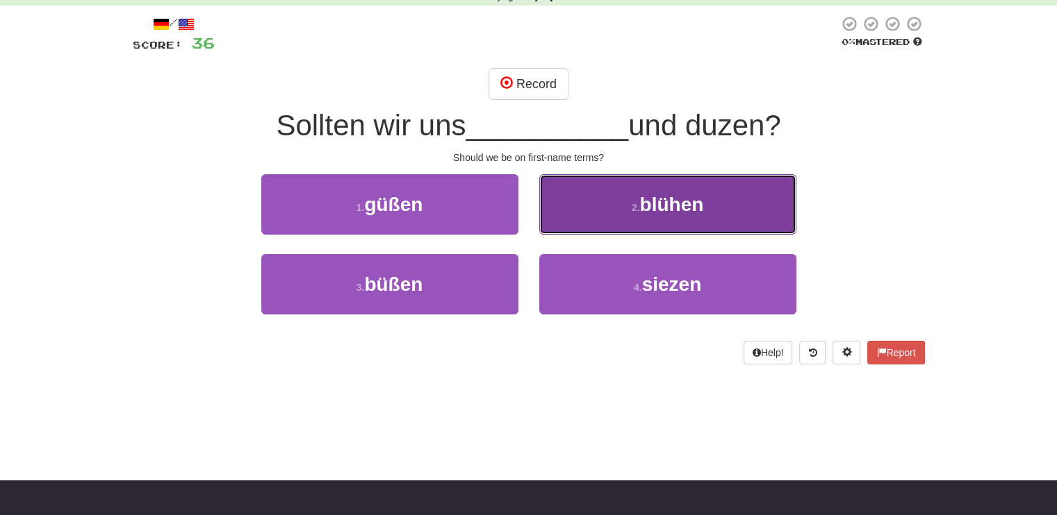
click at [678, 214] on span "blühen" at bounding box center [671, 205] width 64 height 22
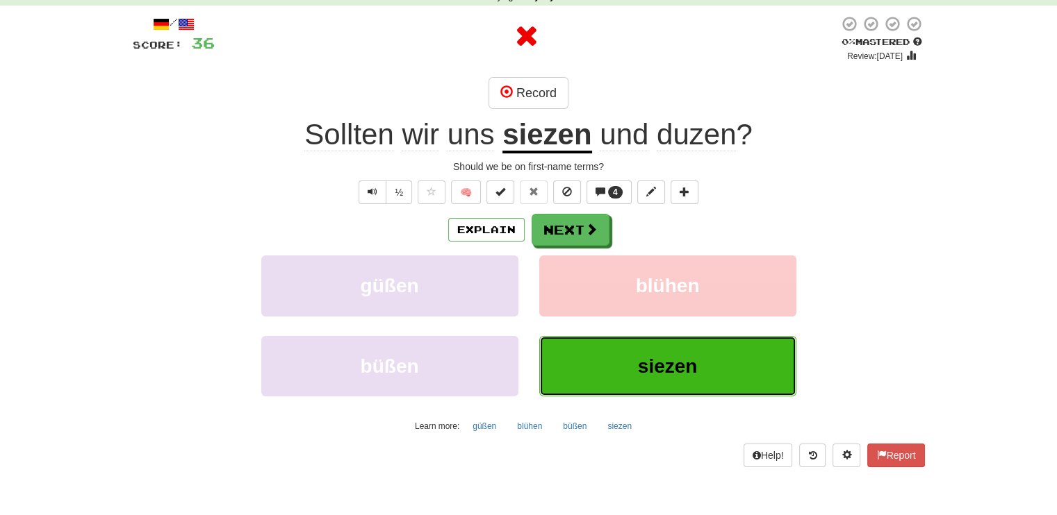
click at [659, 371] on span "siezen" at bounding box center [668, 367] width 60 height 22
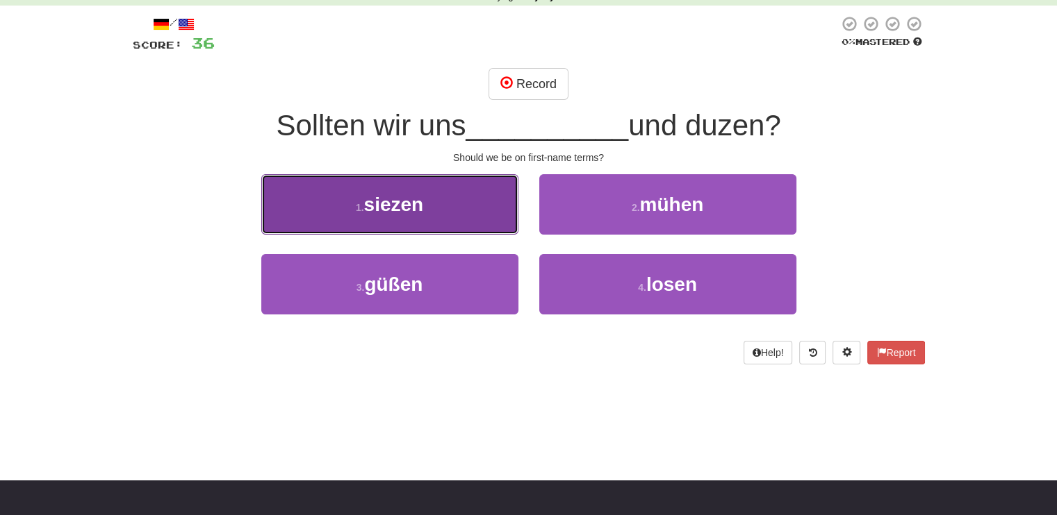
click at [415, 215] on button "1 . siezen" at bounding box center [389, 204] width 257 height 60
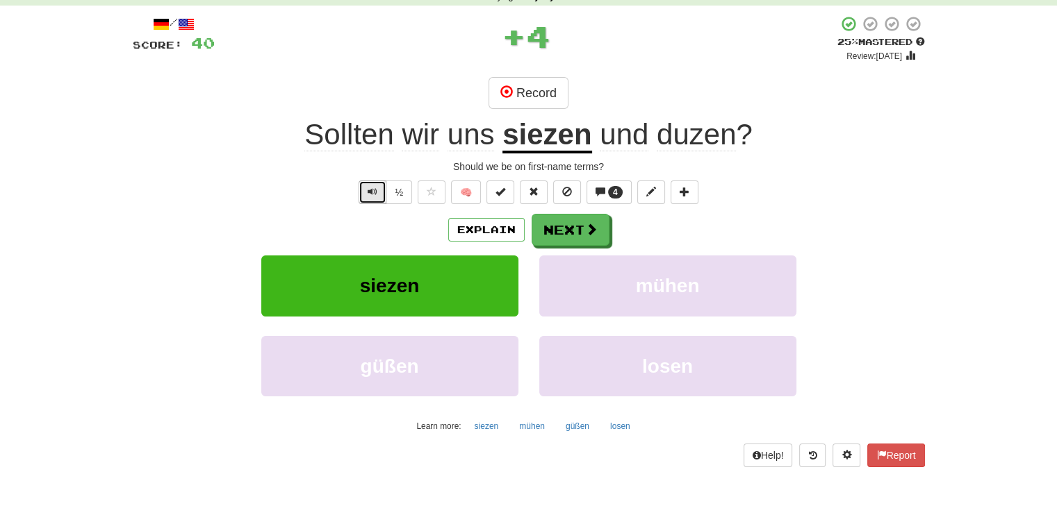
click at [366, 199] on button "Text-to-speech controls" at bounding box center [372, 193] width 28 height 24
click at [506, 225] on button "Explain" at bounding box center [486, 230] width 76 height 24
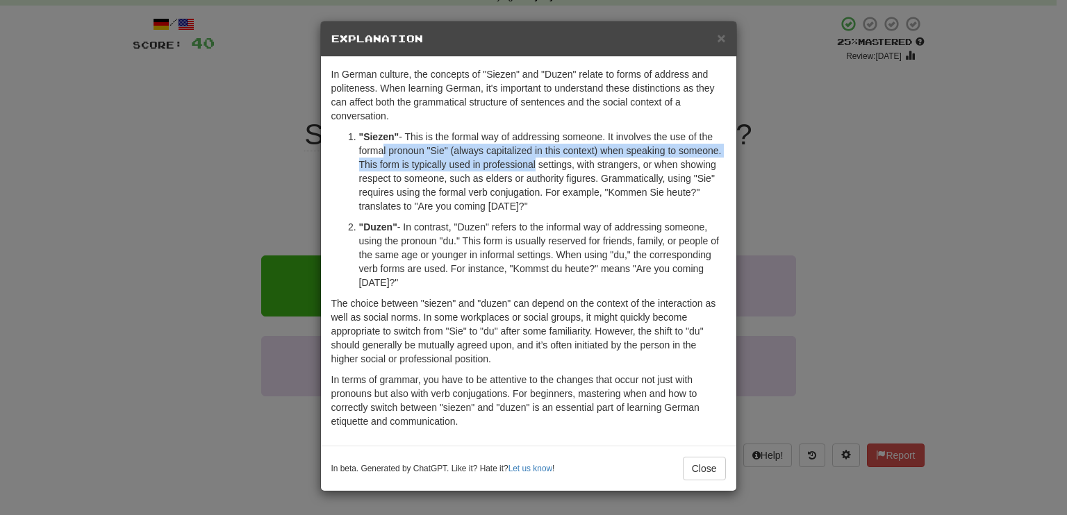
drag, startPoint x: 375, startPoint y: 147, endPoint x: 533, endPoint y: 168, distance: 159.1
click at [533, 168] on p ""Siezen" - This is the formal way of addressing someone. It involves the use of…" at bounding box center [542, 171] width 367 height 83
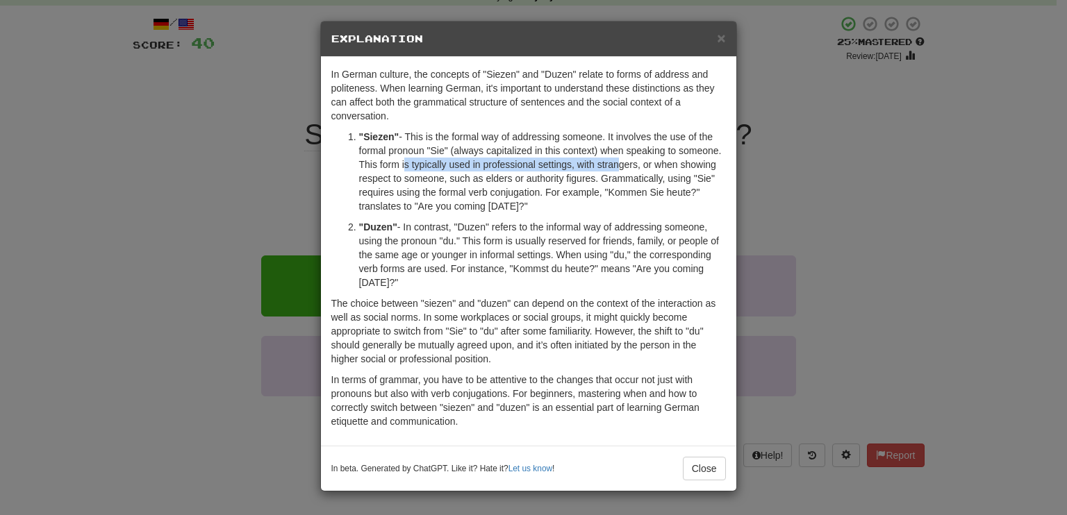
drag, startPoint x: 402, startPoint y: 165, endPoint x: 611, endPoint y: 161, distance: 209.8
click at [611, 161] on p ""Siezen" - This is the formal way of addressing someone. It involves the use of…" at bounding box center [542, 171] width 367 height 83
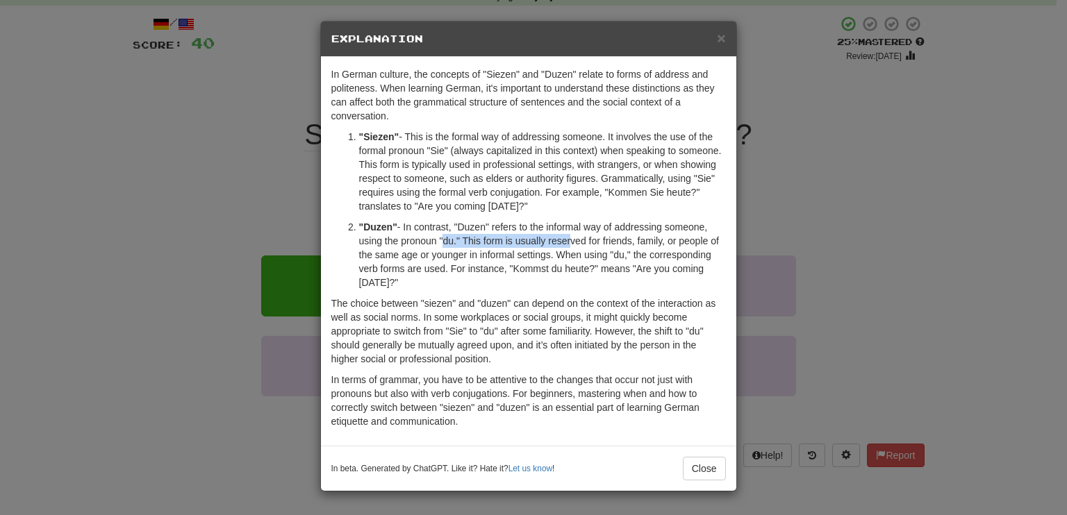
drag, startPoint x: 438, startPoint y: 235, endPoint x: 566, endPoint y: 245, distance: 128.8
click at [566, 245] on p ""Duzen" - In contrast, "Duzen" refers to the informal way of addressing someone…" at bounding box center [542, 254] width 367 height 69
drag, startPoint x: 338, startPoint y: 305, endPoint x: 472, endPoint y: 297, distance: 135.0
click at [472, 297] on p "The choice between "siezen" and "duzen" can depend on the context of the intera…" at bounding box center [528, 331] width 395 height 69
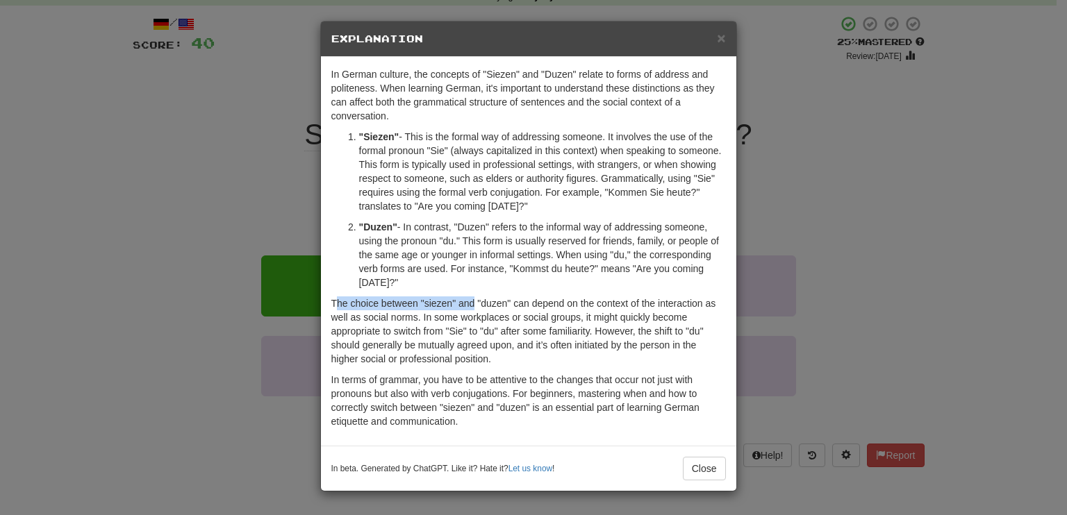
click at [472, 297] on p "The choice between "siezen" and "duzen" can depend on the context of the intera…" at bounding box center [528, 331] width 395 height 69
click at [935, 200] on div "× Explanation In German culture, the concepts of "Siezen" and "Duzen" relate to…" at bounding box center [533, 257] width 1067 height 515
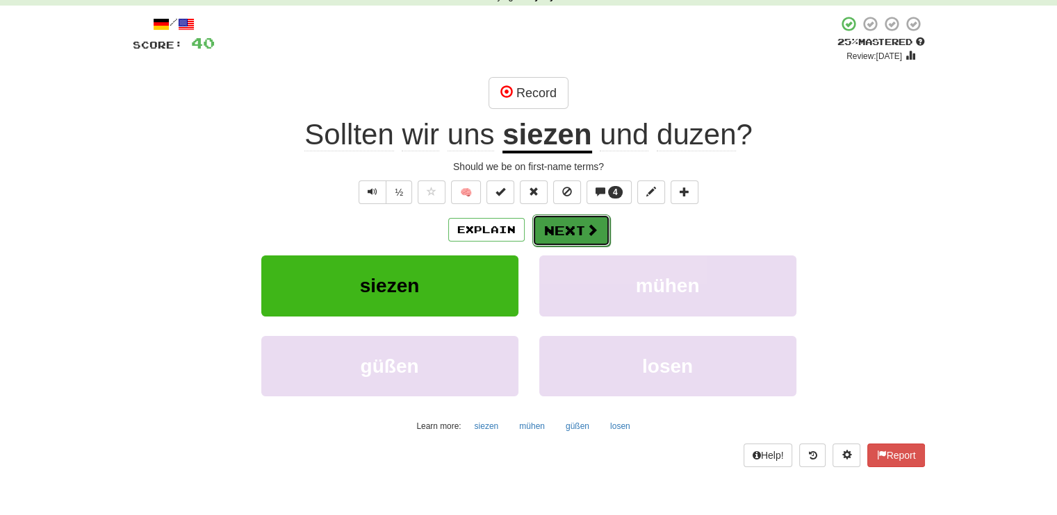
click at [581, 236] on button "Next" at bounding box center [571, 231] width 78 height 32
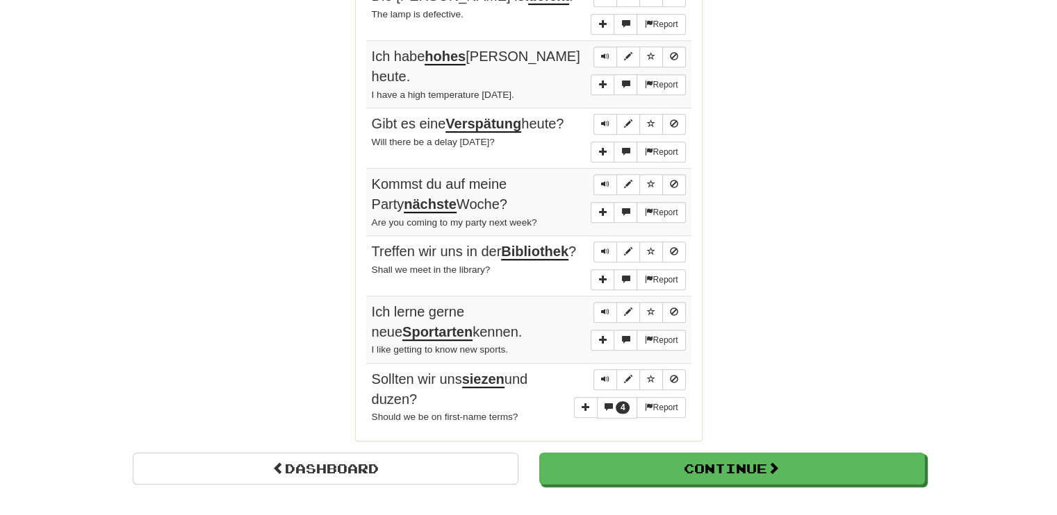
scroll to position [1181, 0]
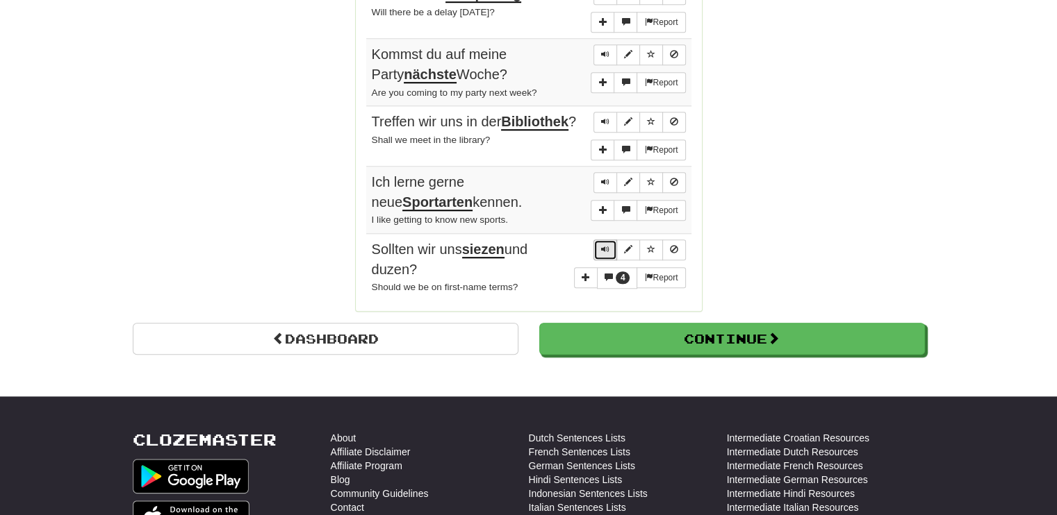
click at [609, 245] on span "Sentence controls" at bounding box center [605, 249] width 8 height 8
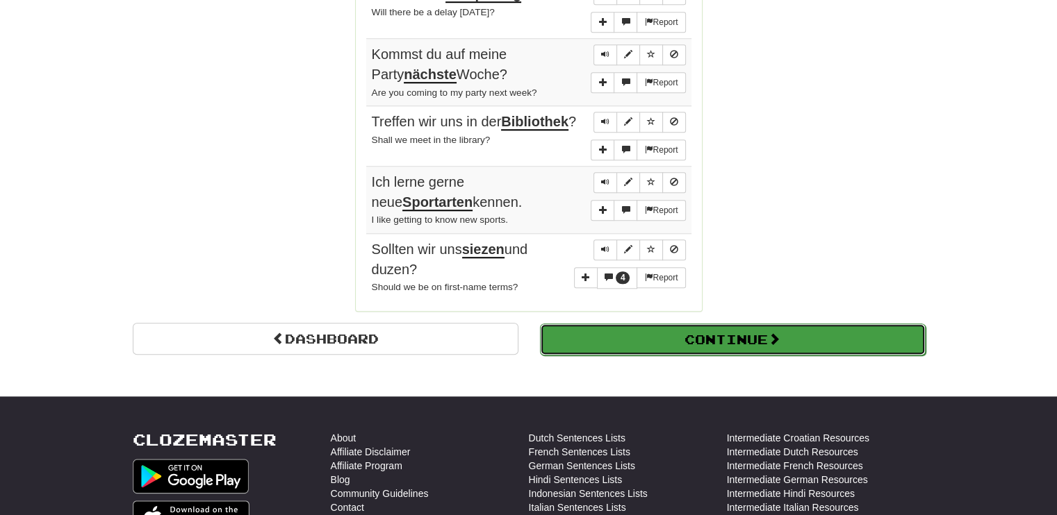
click at [802, 324] on button "Continue" at bounding box center [733, 340] width 386 height 32
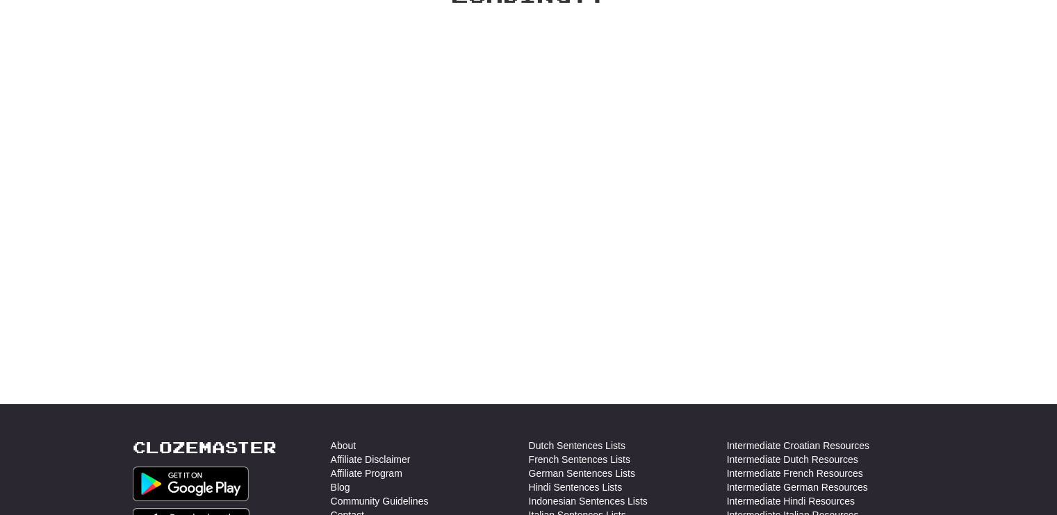
scroll to position [0, 0]
